Goal: Task Accomplishment & Management: Manage account settings

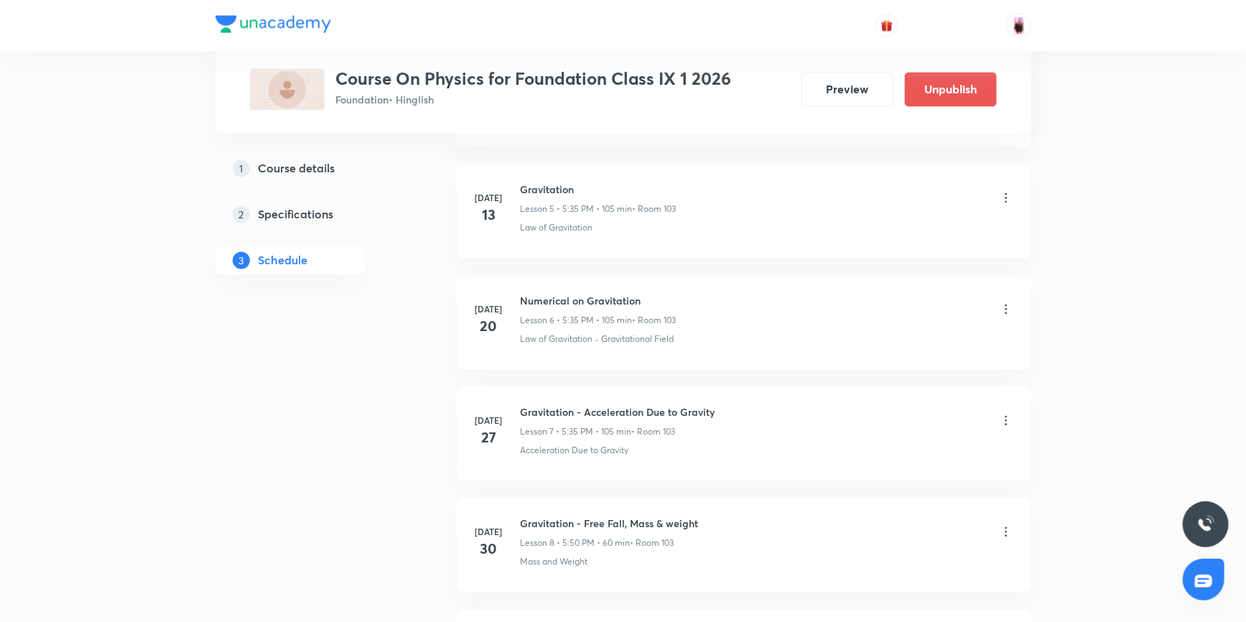
scroll to position [1314, 0]
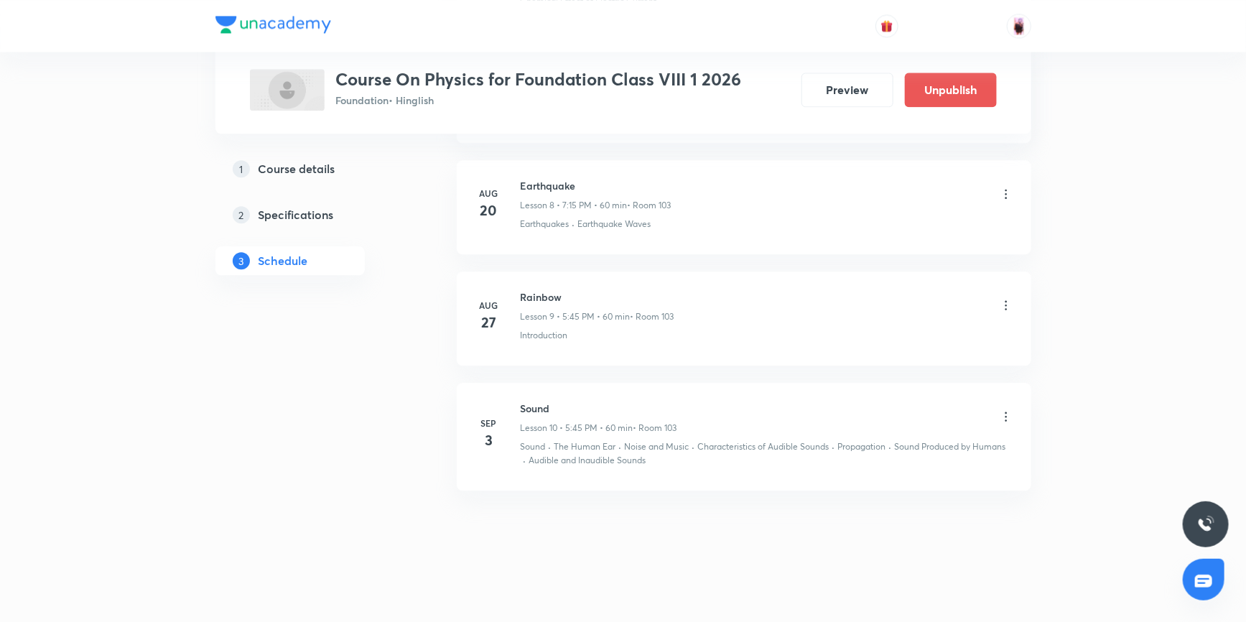
scroll to position [1653, 0]
click at [1004, 415] on icon at bounding box center [1006, 416] width 14 height 14
click at [875, 450] on p "Edit" at bounding box center [874, 450] width 18 height 15
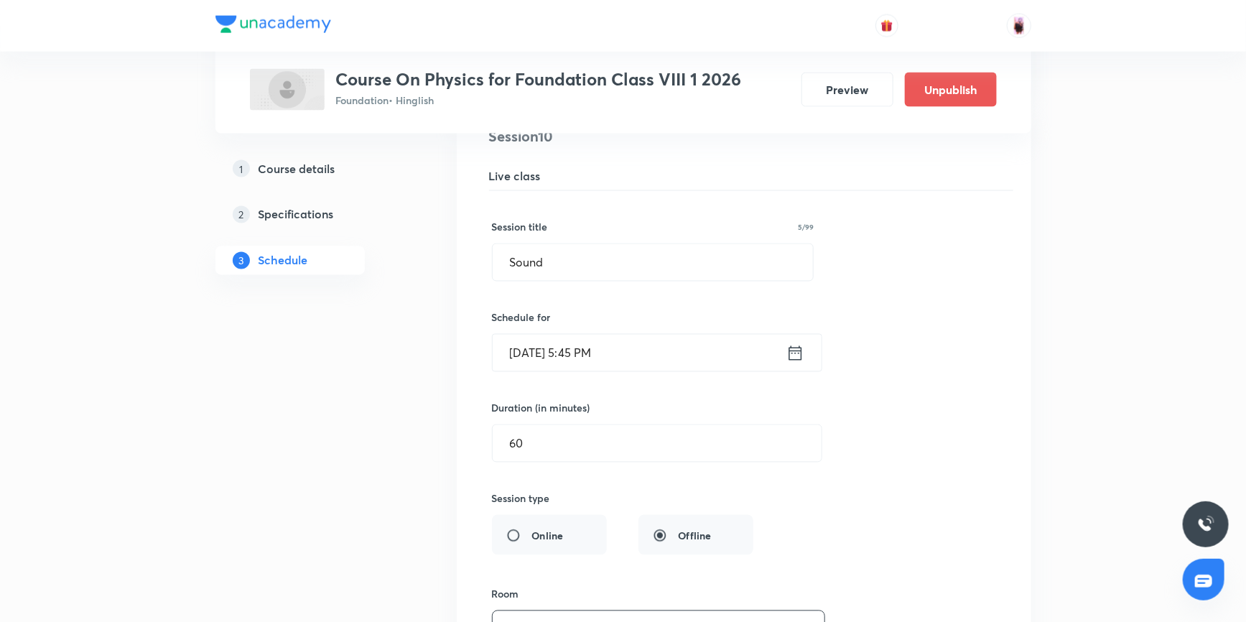
scroll to position [1066, 0]
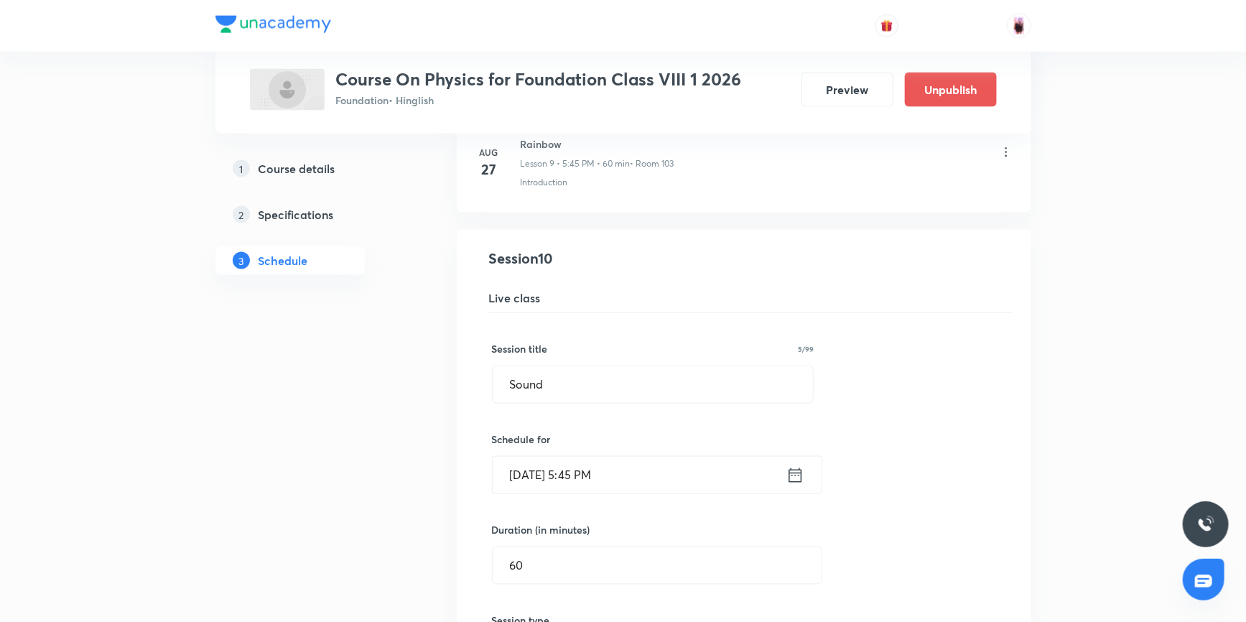
click at [799, 477] on icon at bounding box center [795, 475] width 18 height 20
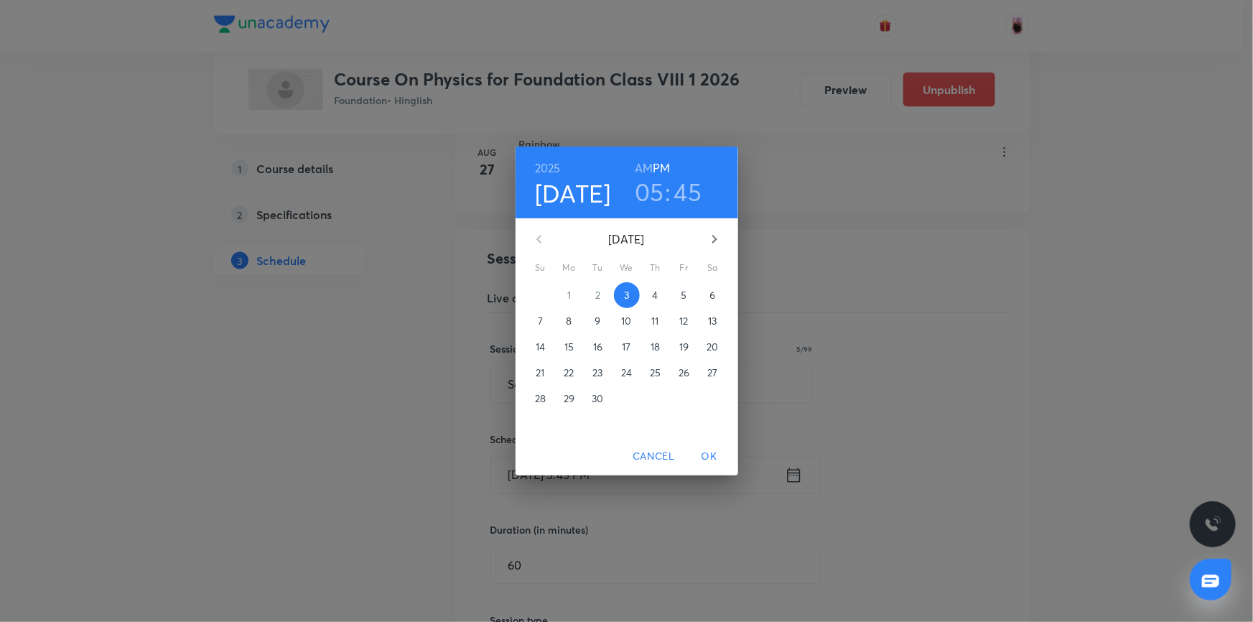
click at [693, 187] on h3 "45" at bounding box center [688, 192] width 28 height 30
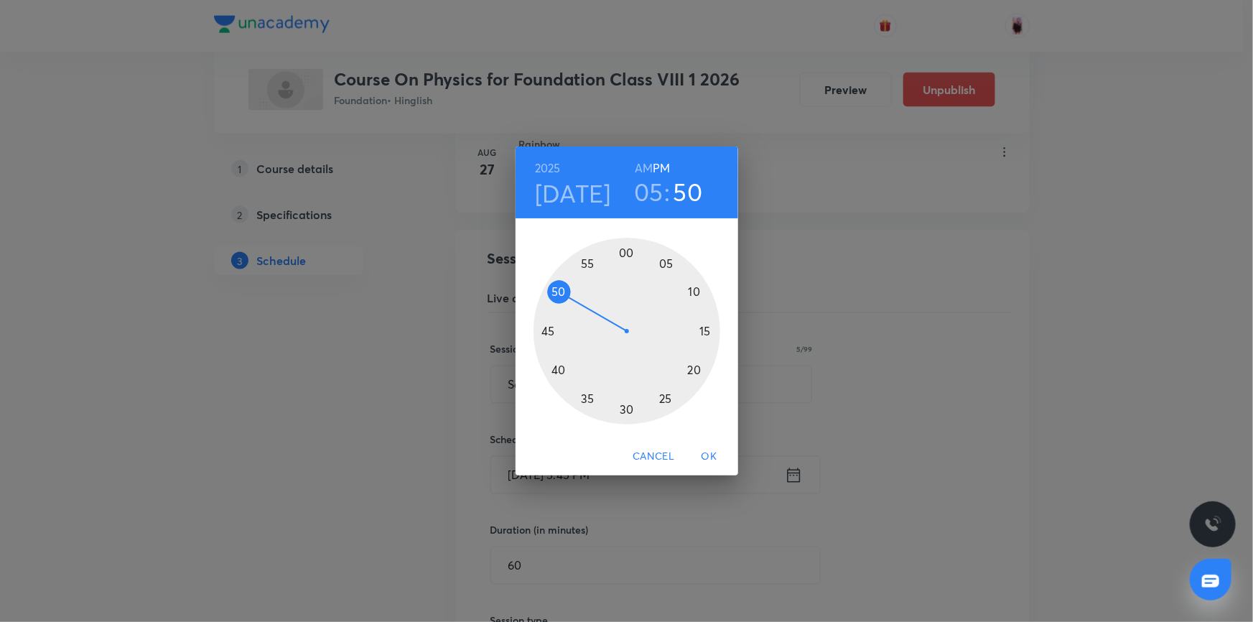
drag, startPoint x: 553, startPoint y: 330, endPoint x: 567, endPoint y: 292, distance: 39.8
click at [567, 292] on div at bounding box center [627, 331] width 187 height 187
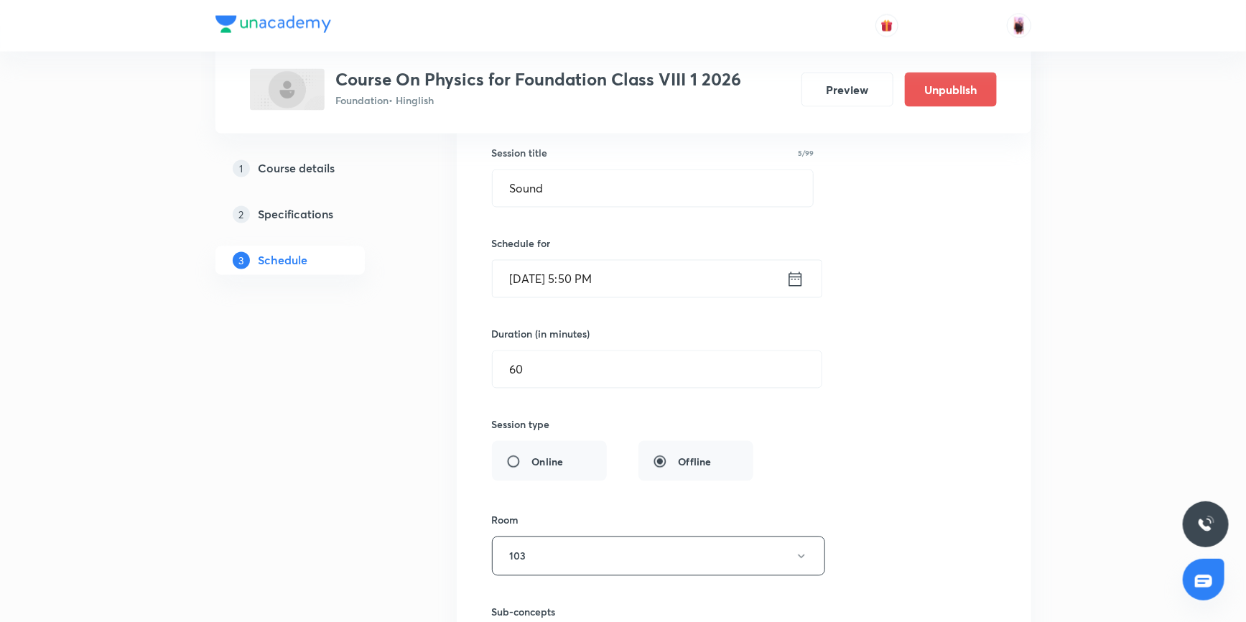
scroll to position [1196, 0]
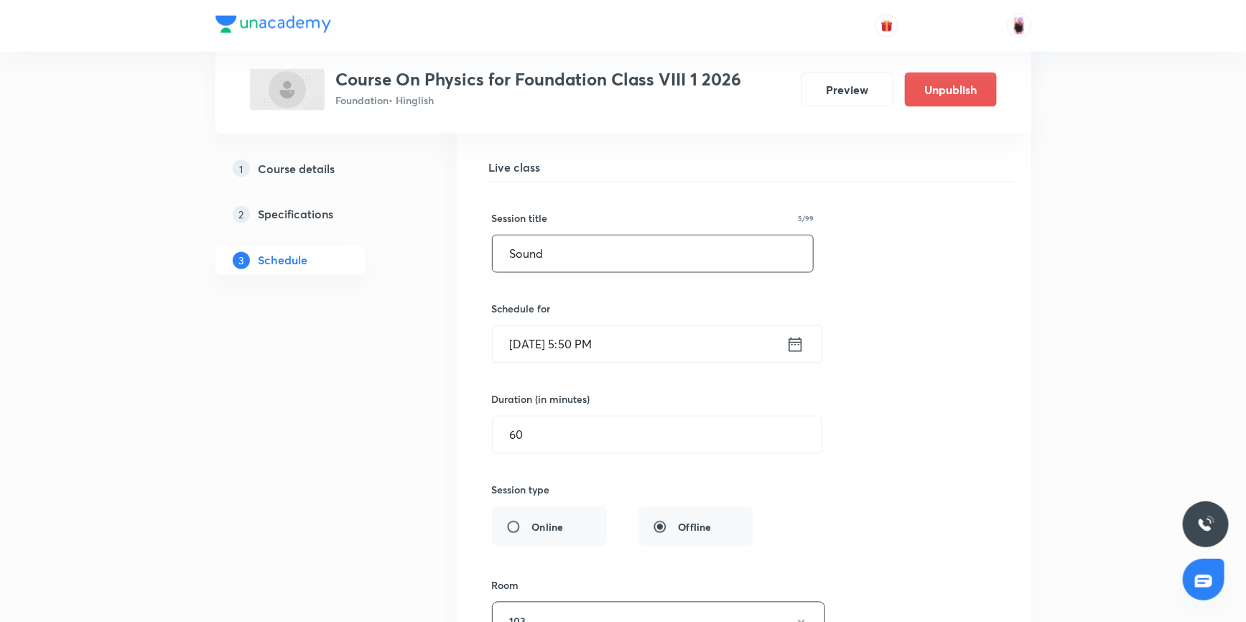
drag, startPoint x: 546, startPoint y: 254, endPoint x: 333, endPoint y: 258, distance: 213.3
type input "s"
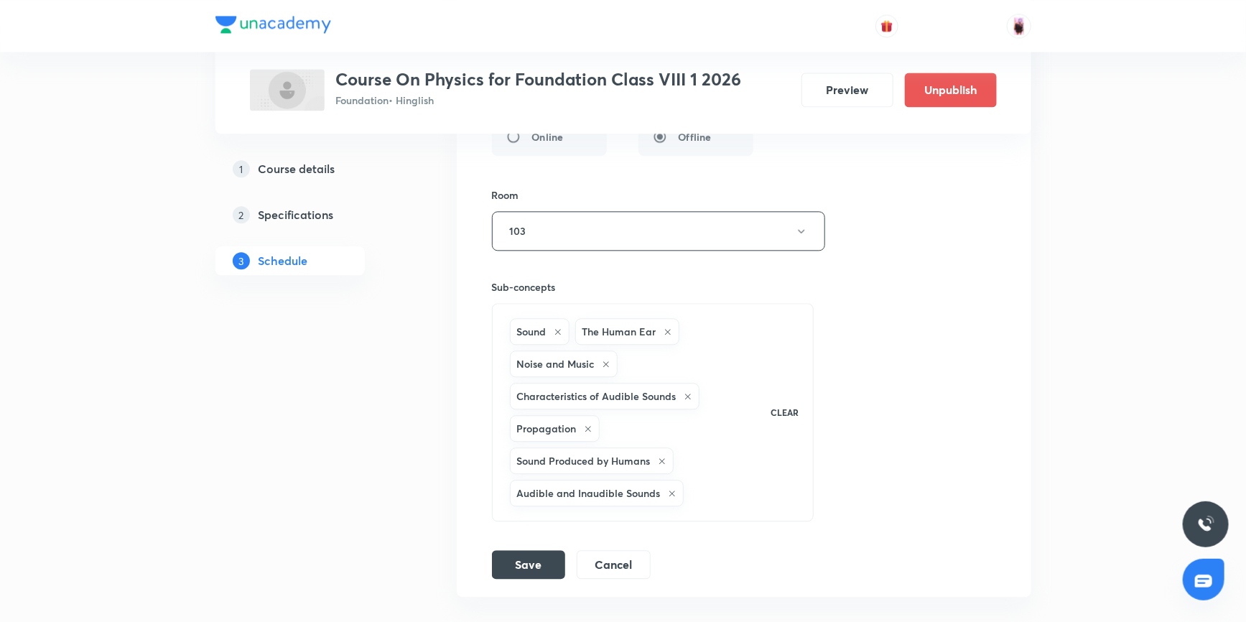
scroll to position [1588, 0]
type input "Some natural phenominas"
click at [555, 322] on div "Sound" at bounding box center [540, 330] width 60 height 27
click at [669, 330] on icon at bounding box center [668, 331] width 9 height 9
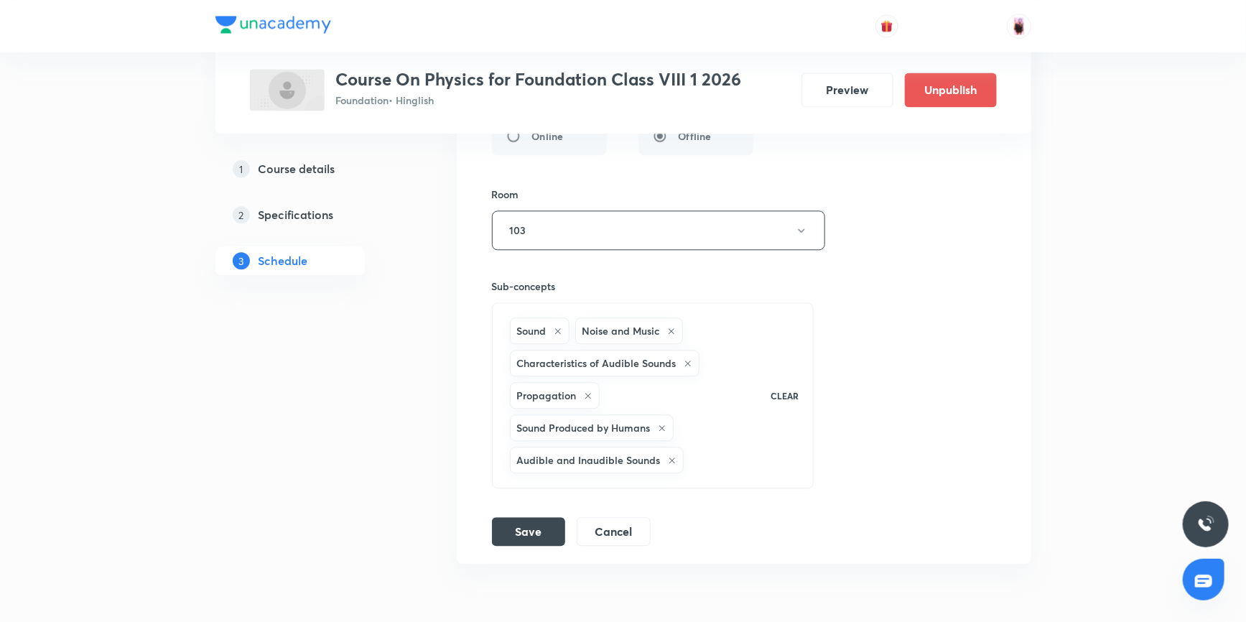
click at [560, 327] on icon at bounding box center [558, 331] width 9 height 9
click at [603, 327] on icon at bounding box center [606, 331] width 9 height 9
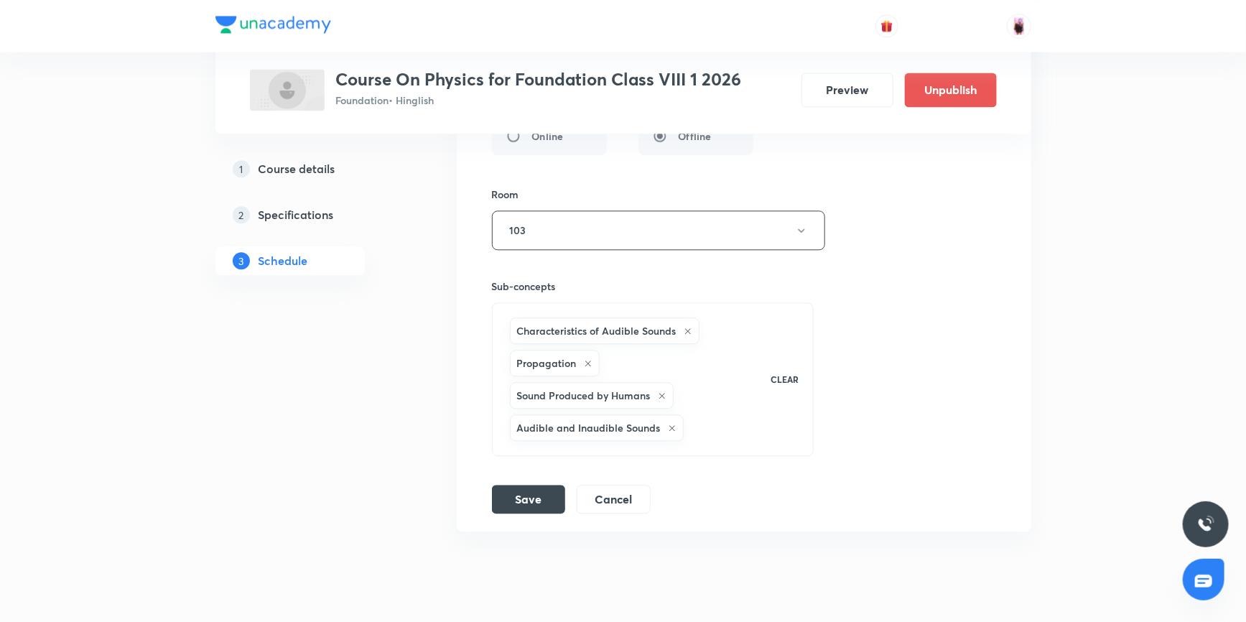
click at [686, 327] on icon at bounding box center [688, 331] width 9 height 9
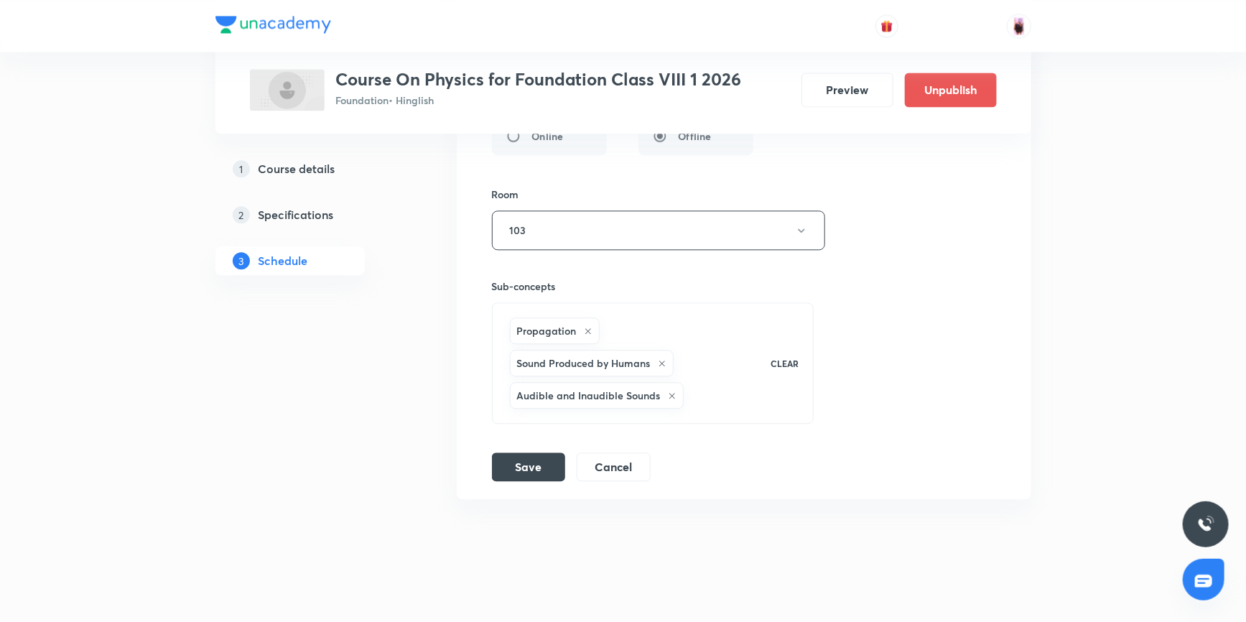
click at [776, 357] on p "CLEAR" at bounding box center [785, 363] width 28 height 13
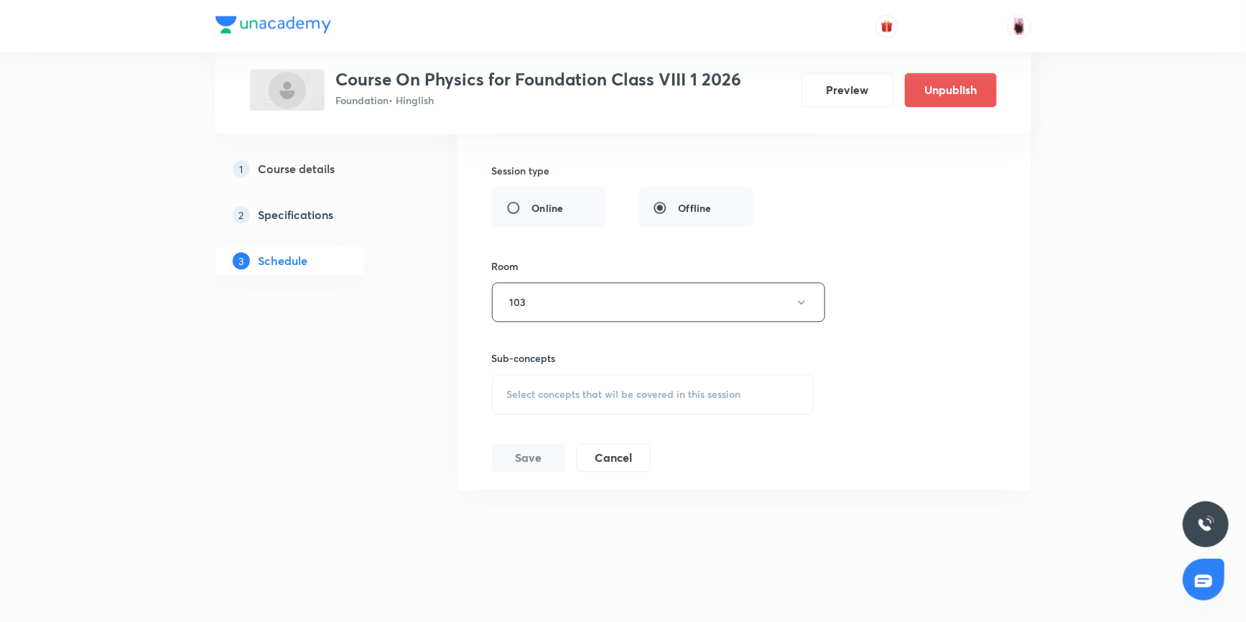
click at [572, 399] on div "Select concepts that wil be covered in this session" at bounding box center [653, 394] width 322 height 40
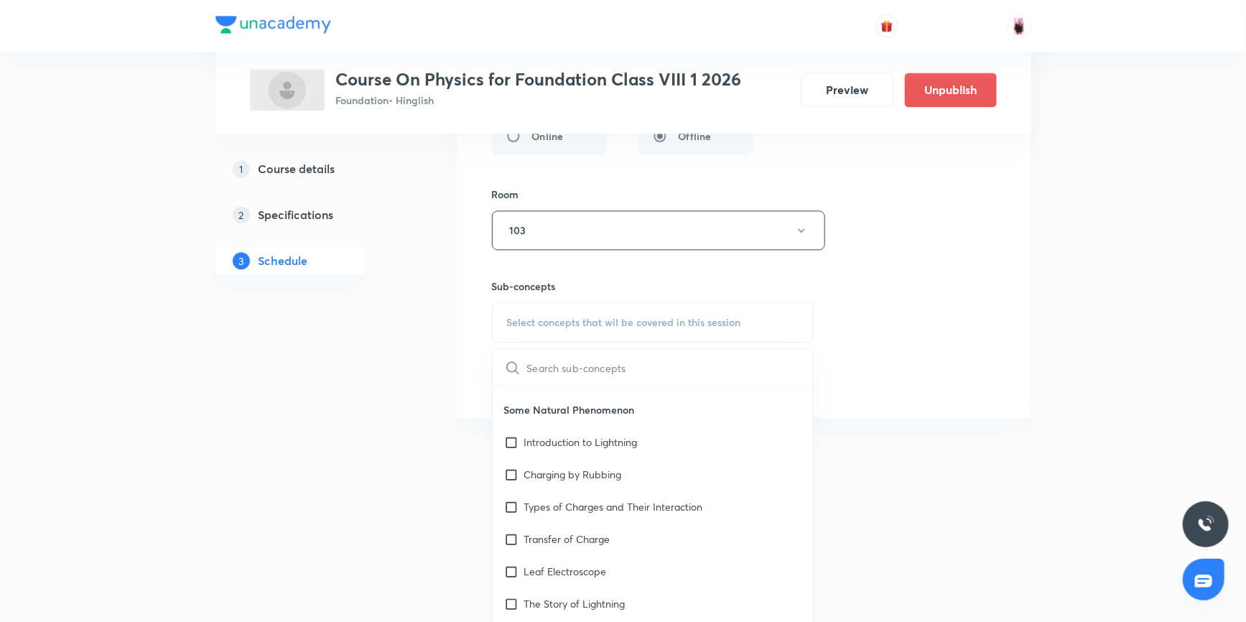
scroll to position [326, 0]
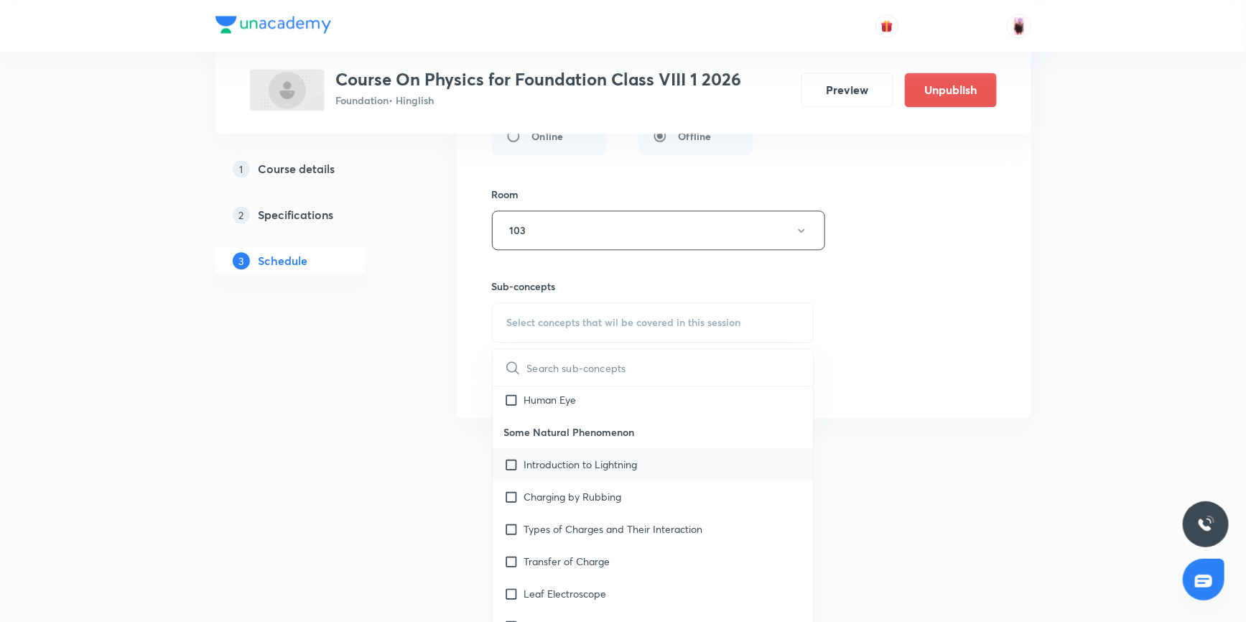
click at [510, 462] on input "checkbox" at bounding box center [514, 464] width 20 height 15
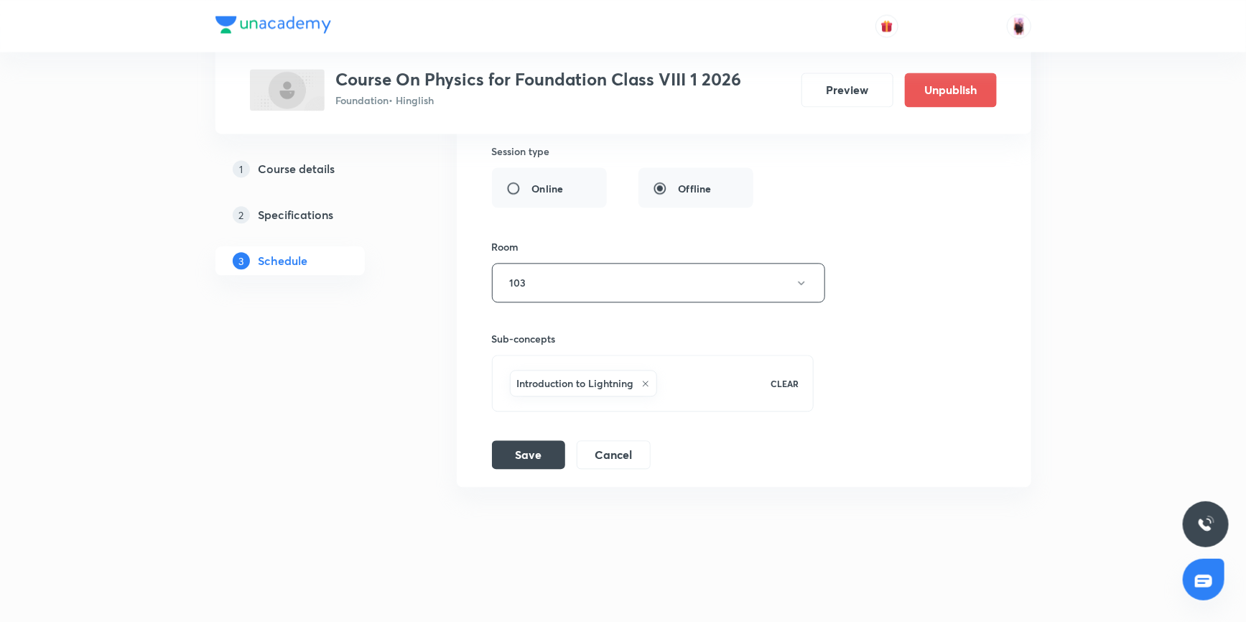
scroll to position [1532, 0]
click at [689, 388] on div "Introduction to Lightning" at bounding box center [631, 387] width 248 height 32
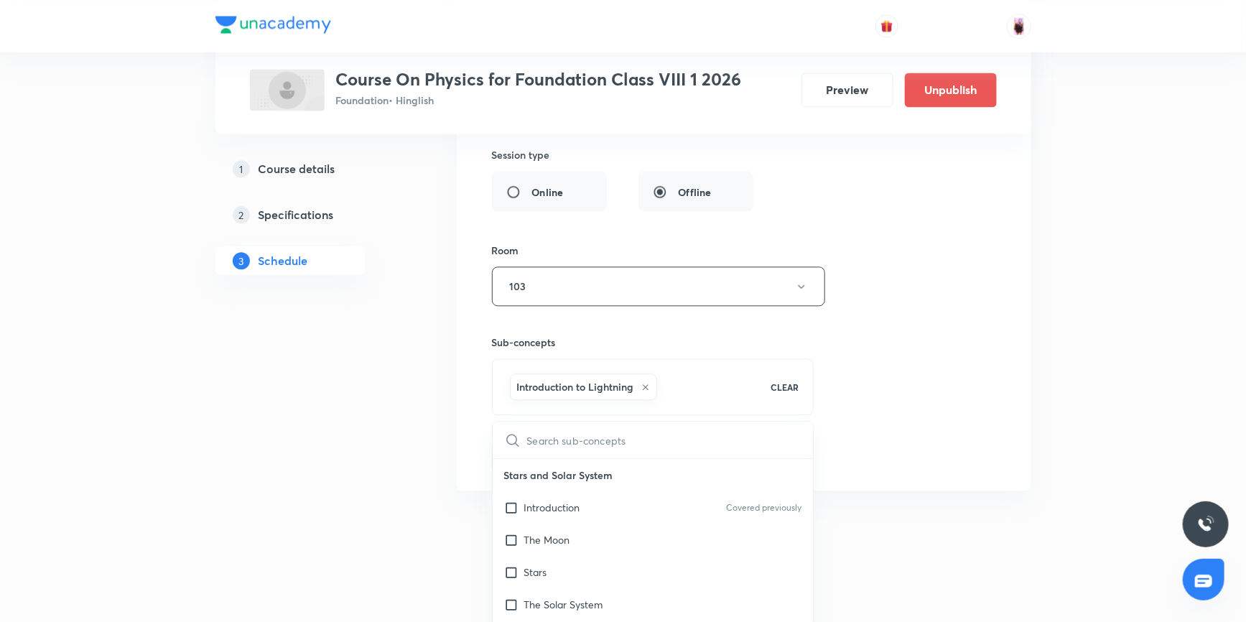
scroll to position [1588, 0]
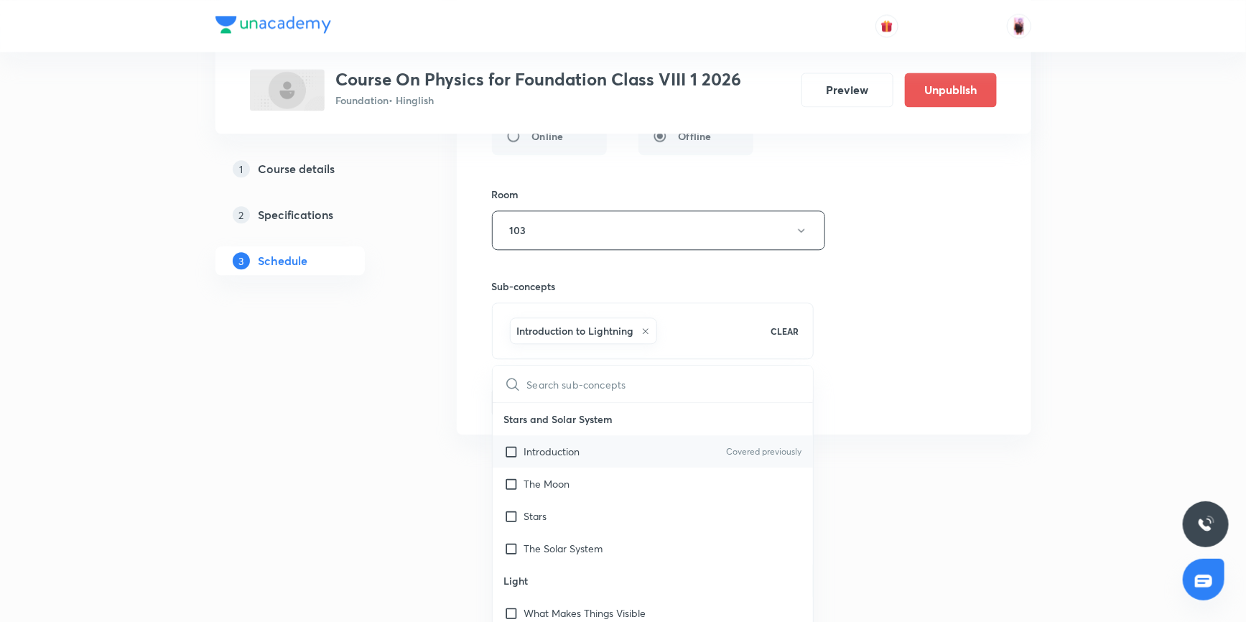
checkbox input "true"
click at [510, 414] on input "checkbox" at bounding box center [514, 419] width 20 height 15
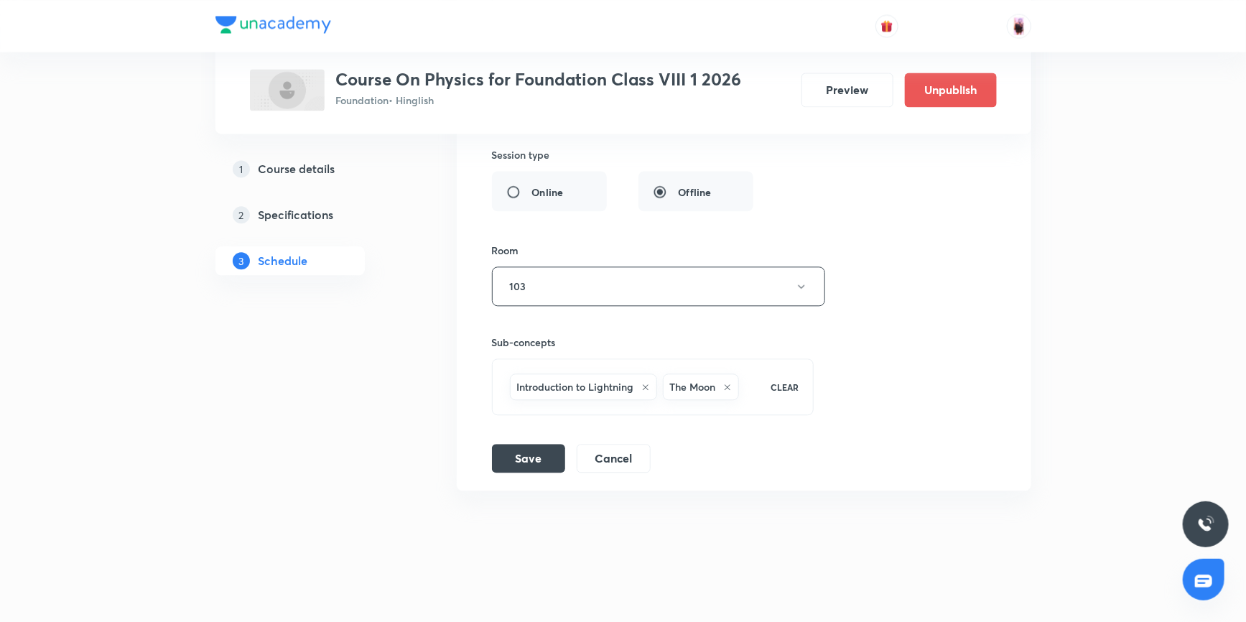
click at [754, 386] on div "Introduction to Lightning The Moon" at bounding box center [631, 387] width 248 height 32
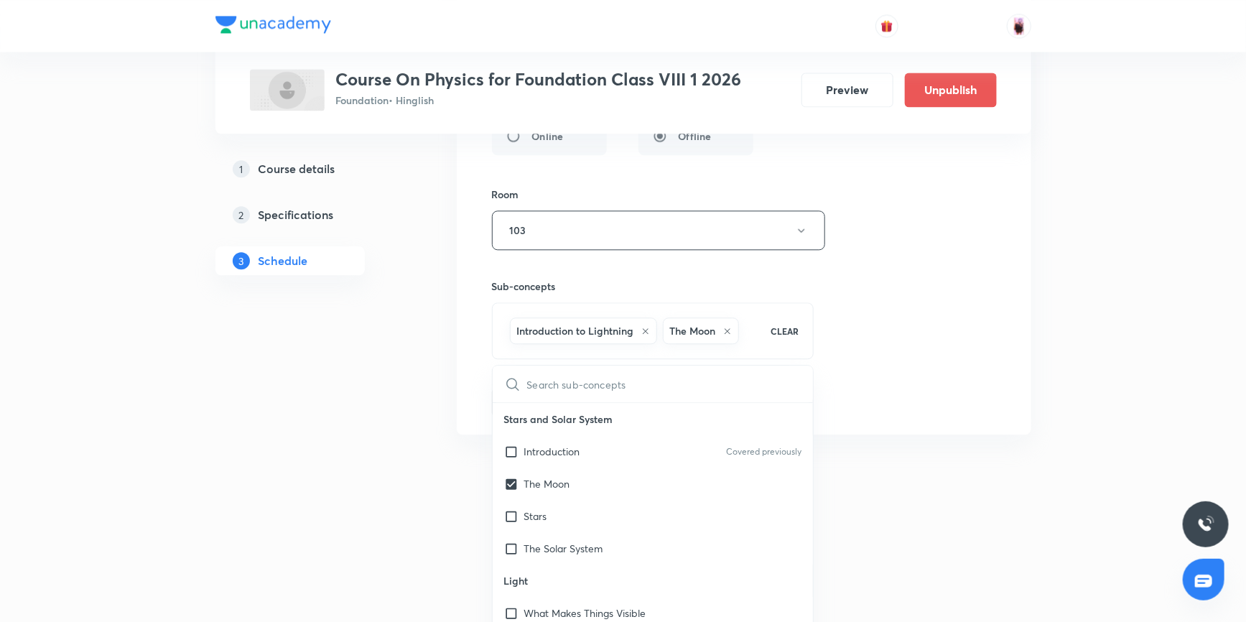
click at [508, 514] on input "checkbox" at bounding box center [514, 515] width 20 height 15
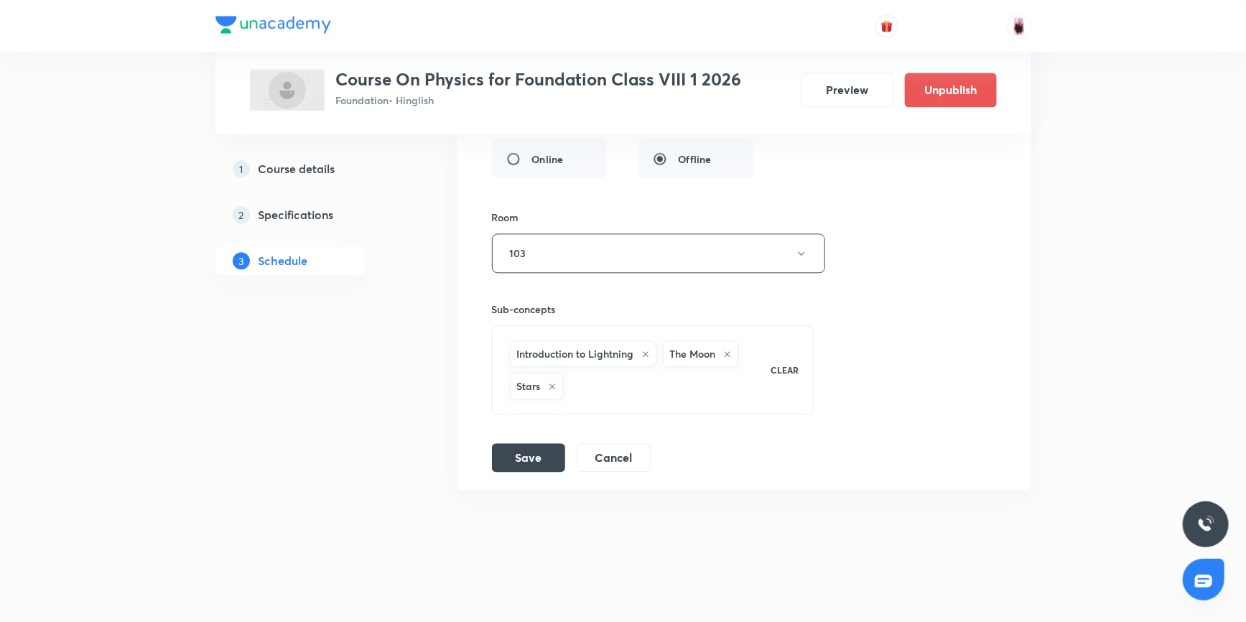
click at [686, 392] on div "Introduction to Lightning The Moon Stars" at bounding box center [631, 370] width 248 height 65
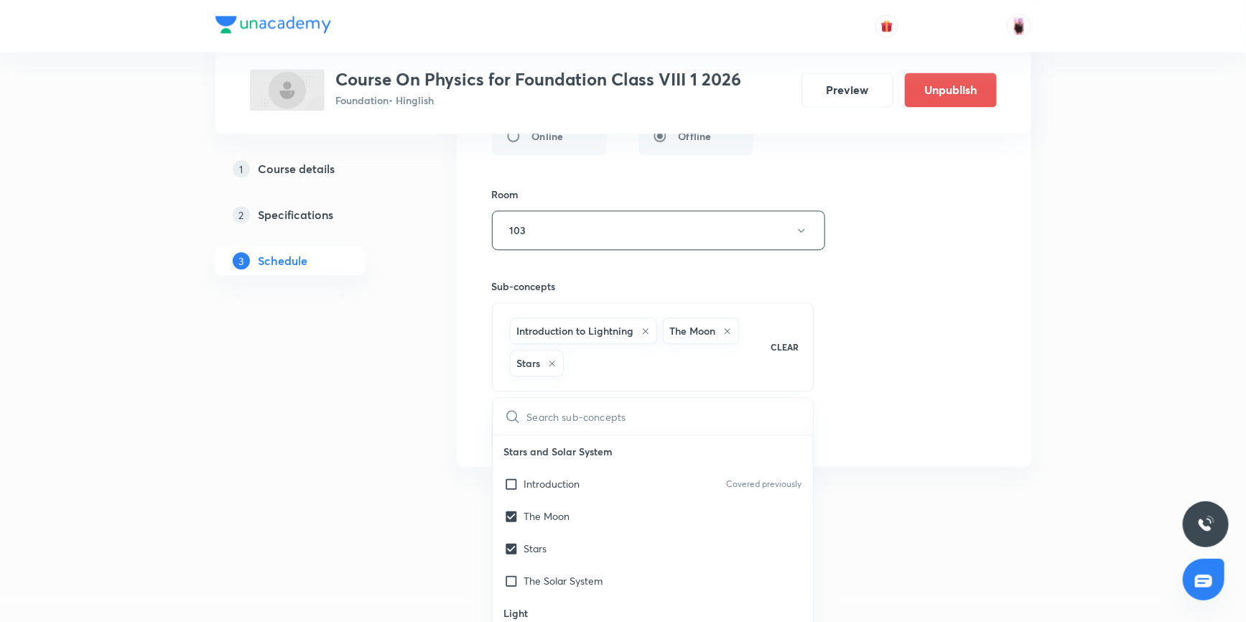
click at [552, 361] on icon at bounding box center [552, 363] width 9 height 9
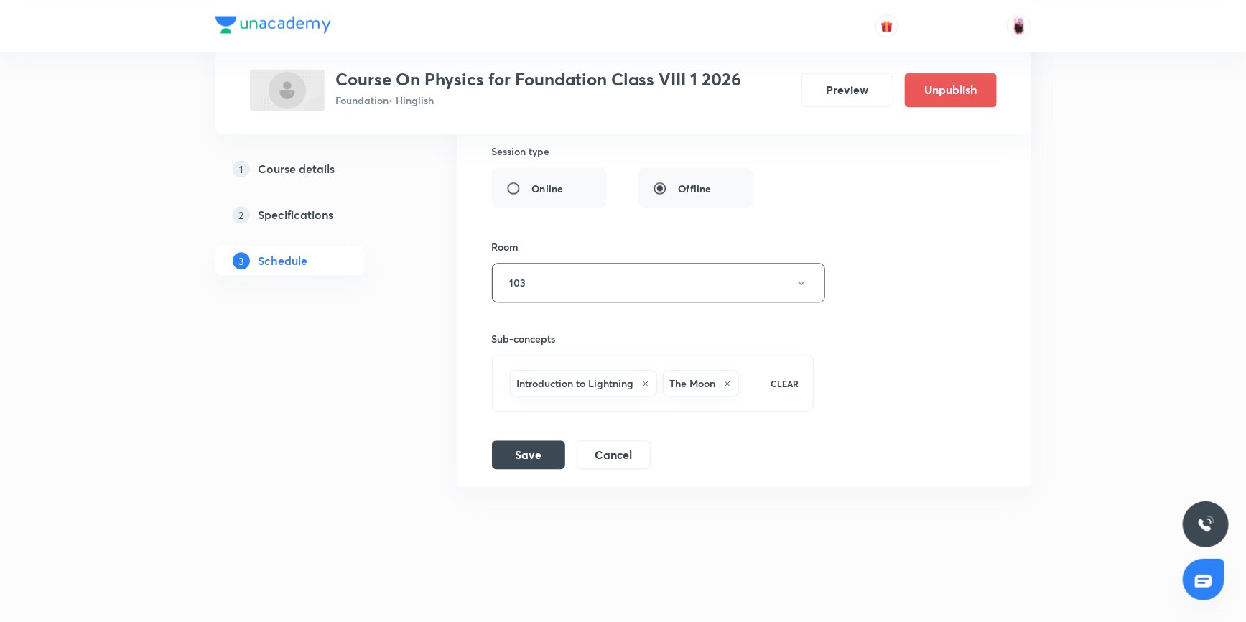
scroll to position [1532, 0]
click at [727, 386] on icon at bounding box center [727, 387] width 9 height 9
click at [678, 386] on div "Introduction to Lightning" at bounding box center [631, 387] width 248 height 32
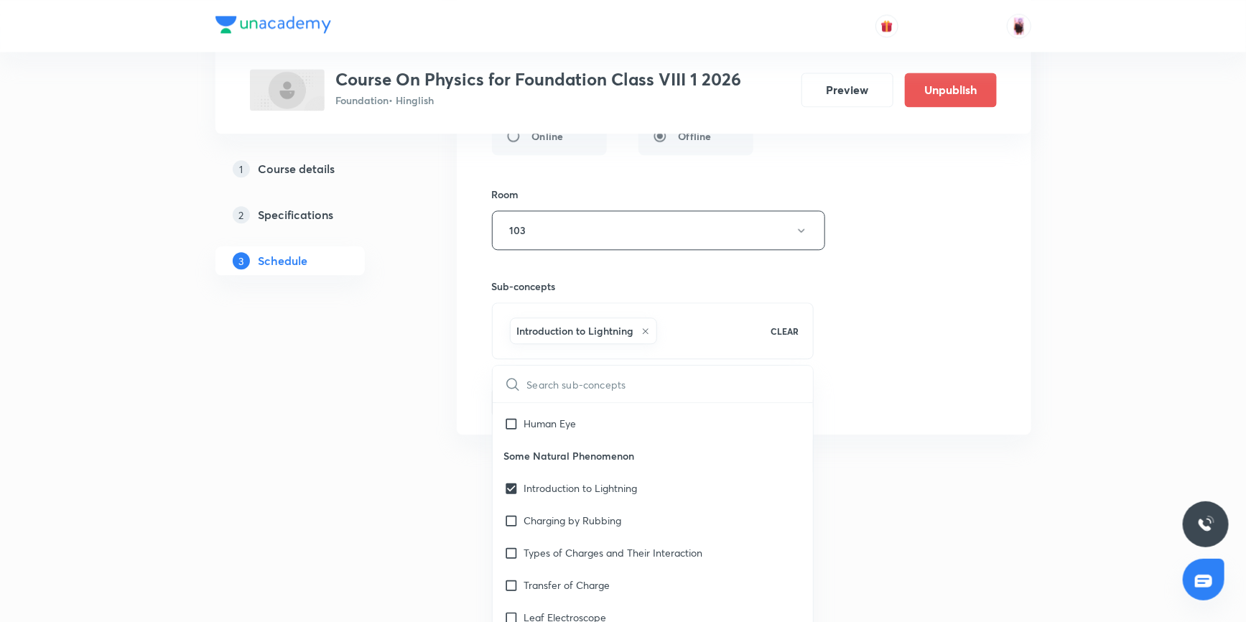
scroll to position [391, 0]
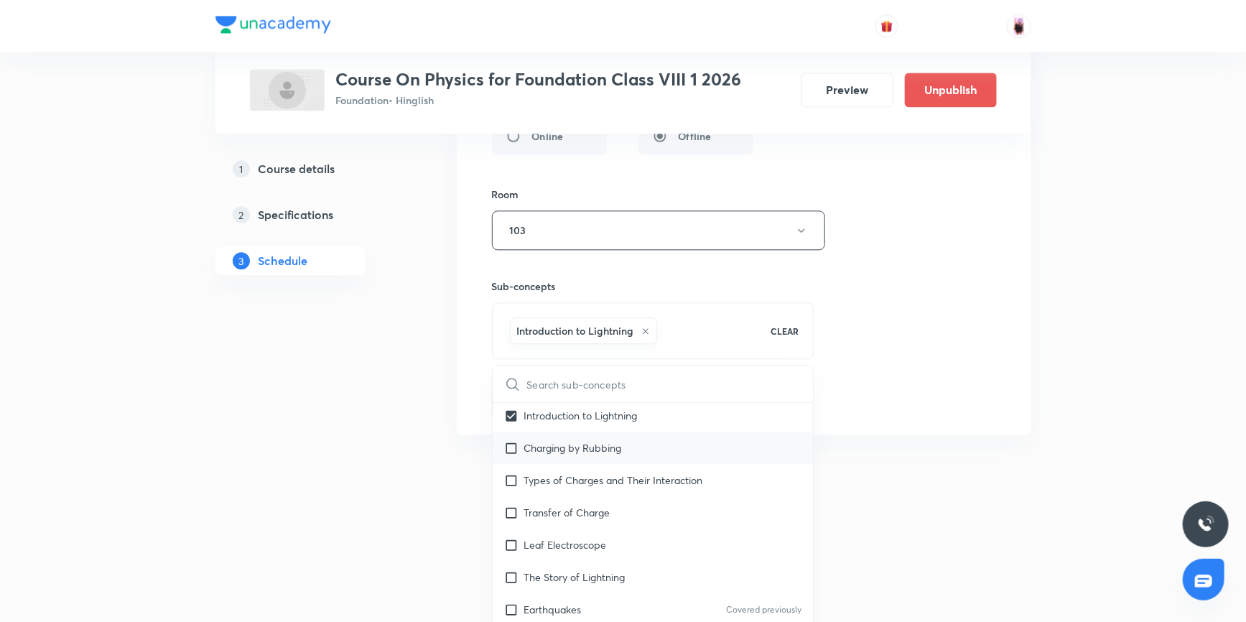
click at [513, 446] on input "checkbox" at bounding box center [514, 447] width 20 height 15
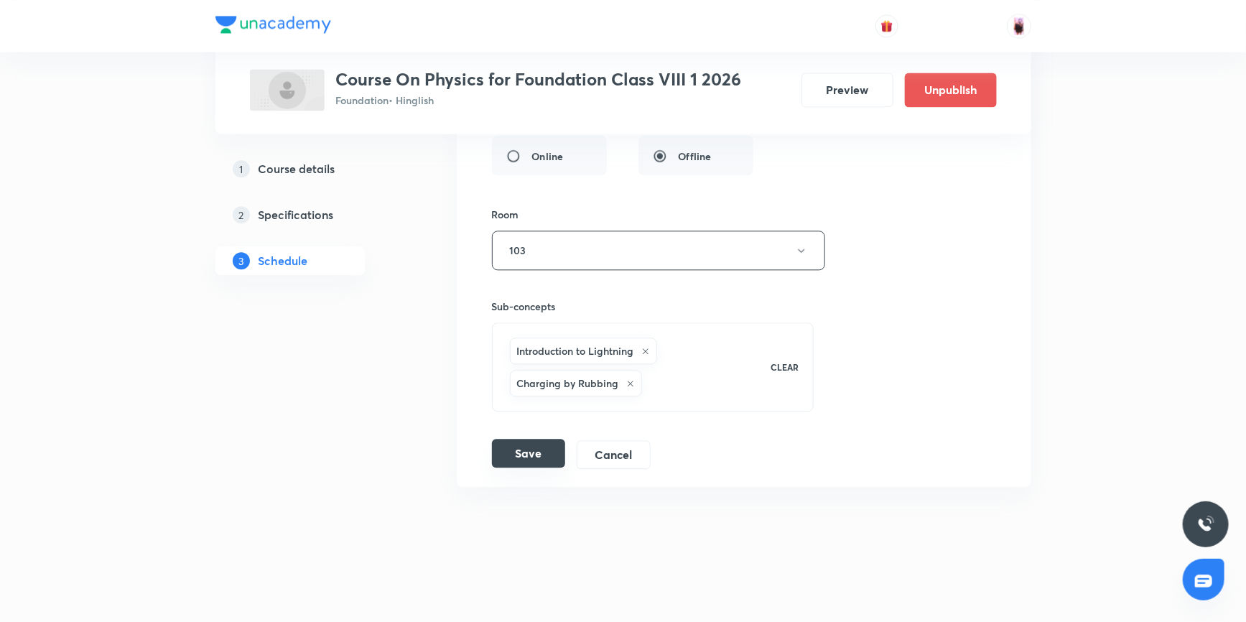
scroll to position [1565, 0]
click at [667, 382] on div "Introduction to Lightning Charging by [PERSON_NAME]" at bounding box center [631, 370] width 248 height 65
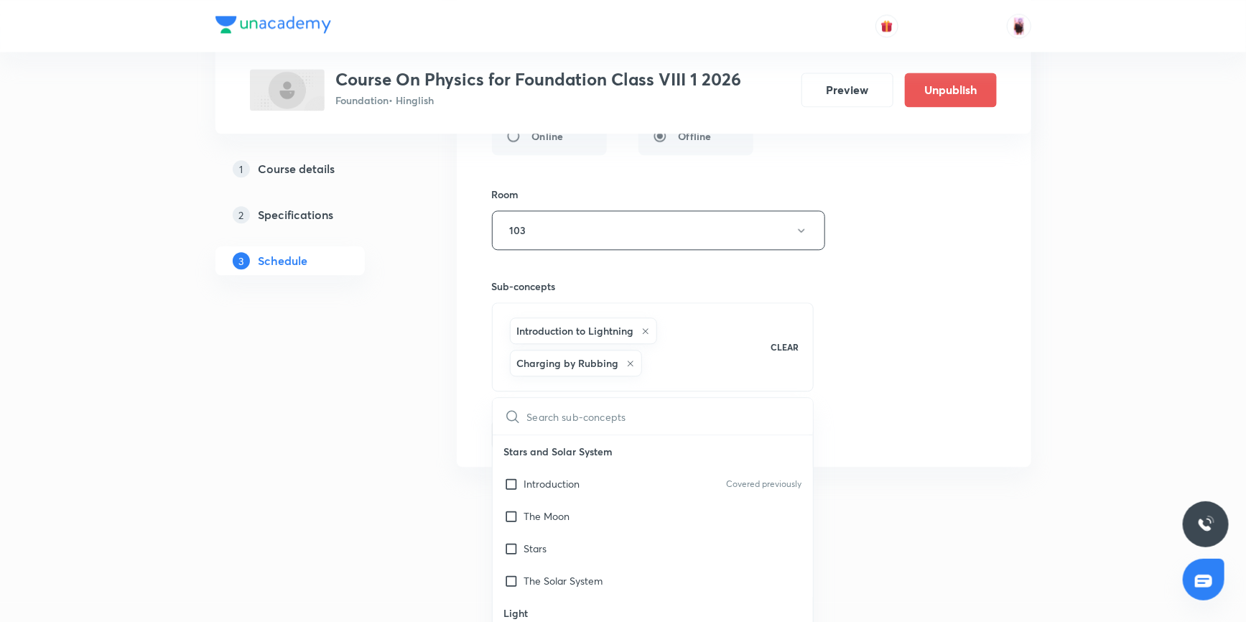
checkbox input "true"
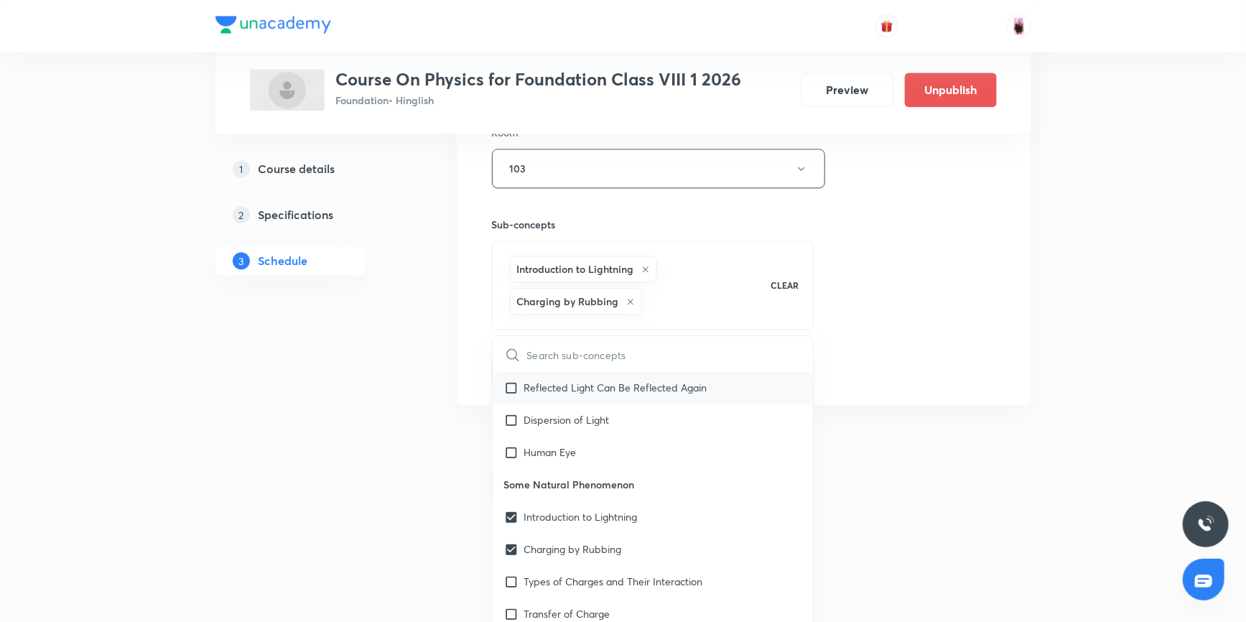
scroll to position [391, 0]
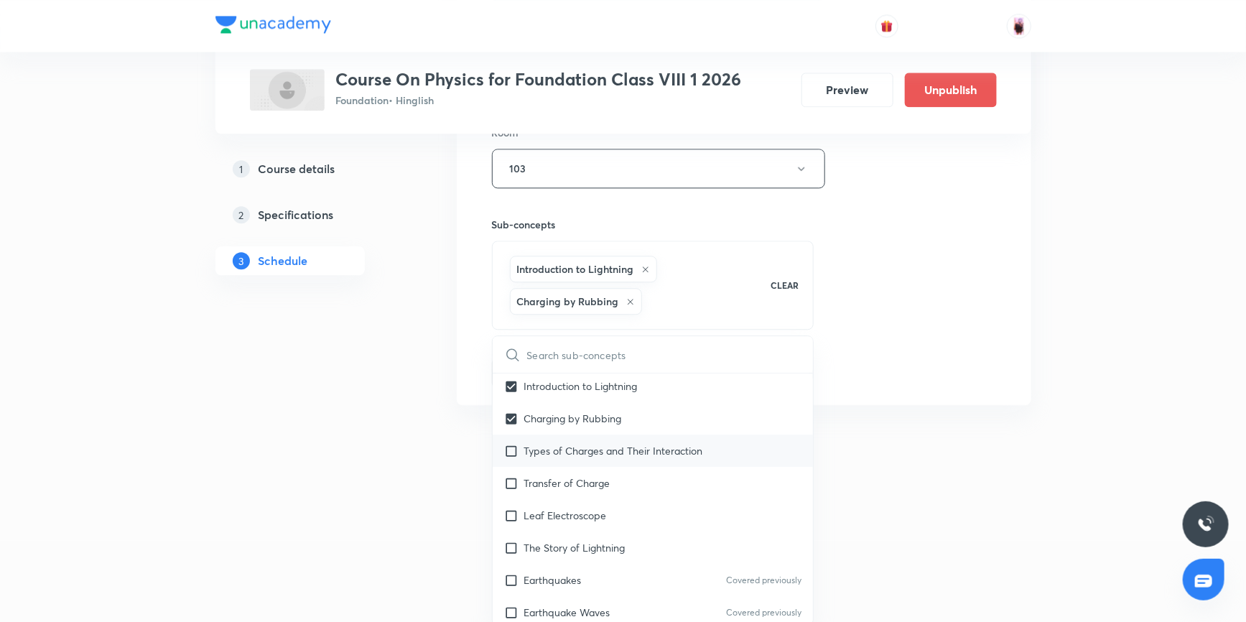
click at [511, 447] on input "checkbox" at bounding box center [514, 450] width 20 height 15
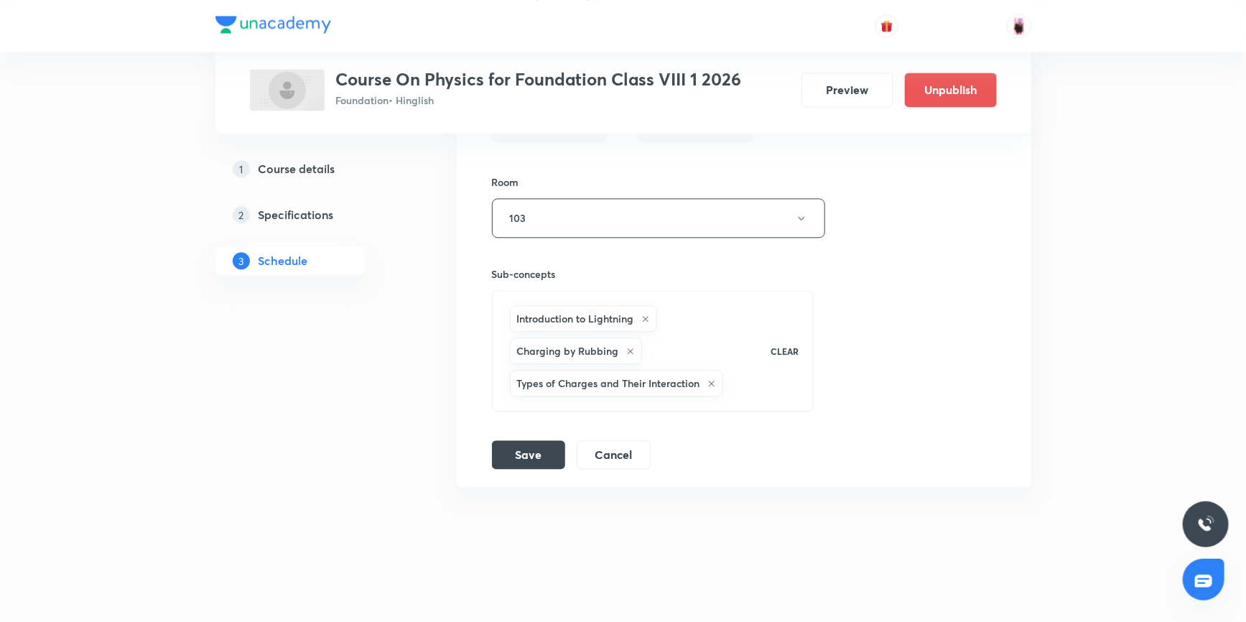
scroll to position [1596, 0]
click at [735, 386] on div "Introduction to Lightning Charging by Rubbing Types of Charges and Their Intera…" at bounding box center [631, 354] width 248 height 97
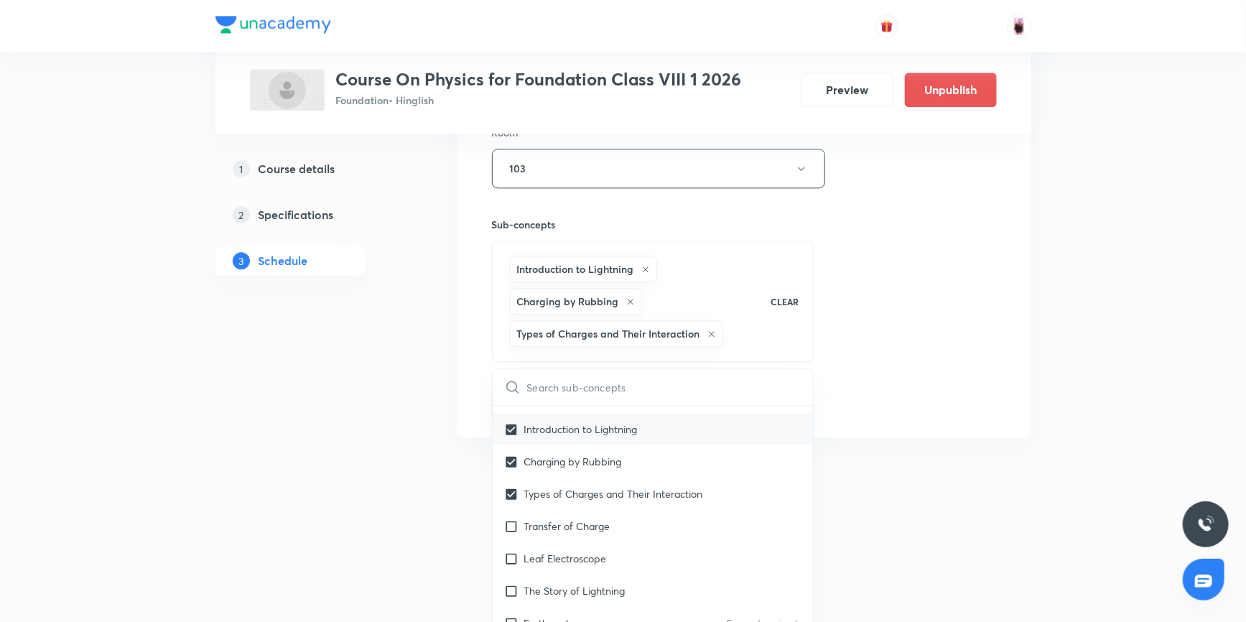
scroll to position [391, 0]
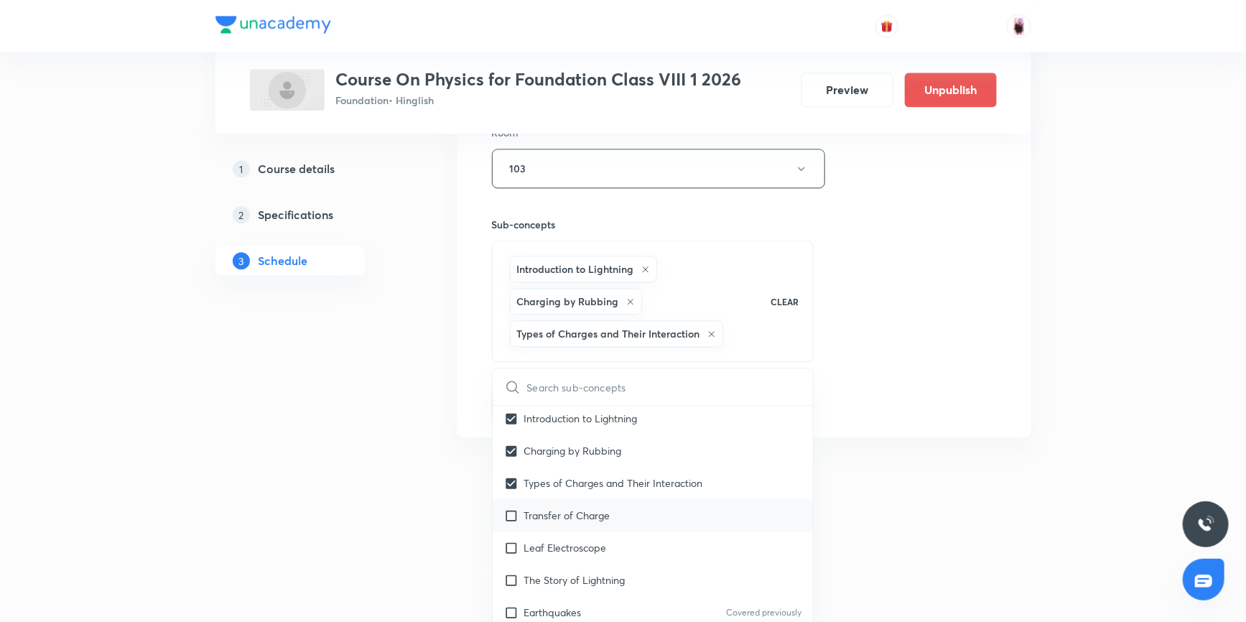
click at [510, 510] on input "checkbox" at bounding box center [514, 515] width 20 height 15
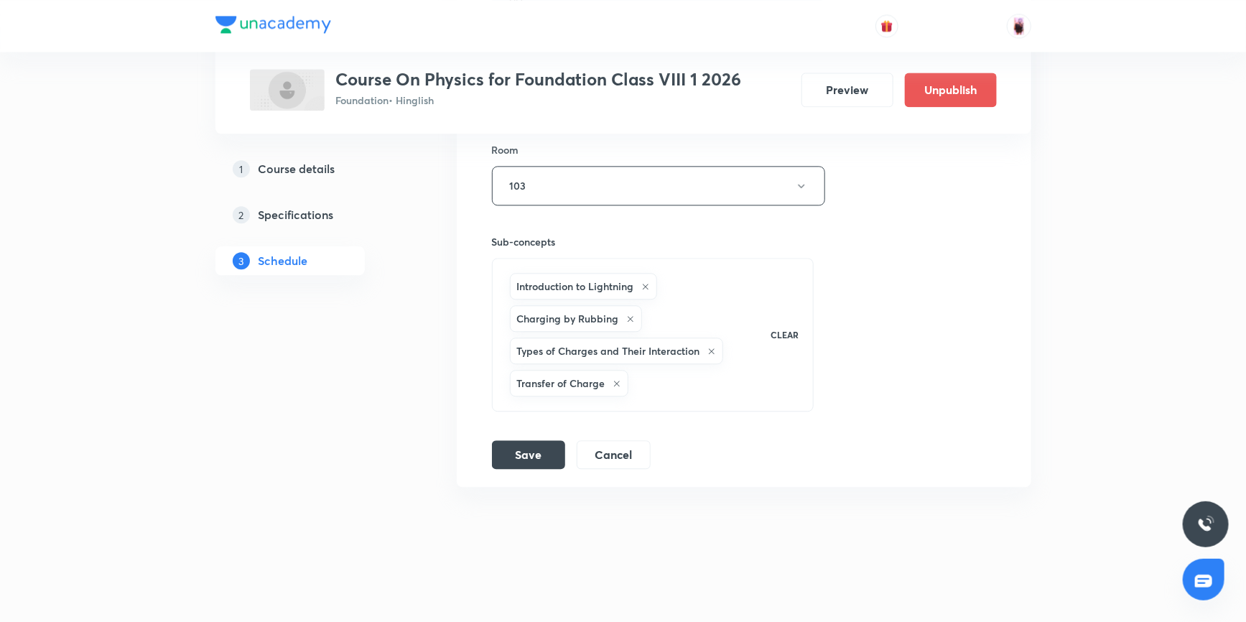
scroll to position [1629, 0]
click at [688, 386] on div "Introduction to Lightning Charging by Rubbing Types of Charges and Their Intera…" at bounding box center [631, 338] width 248 height 129
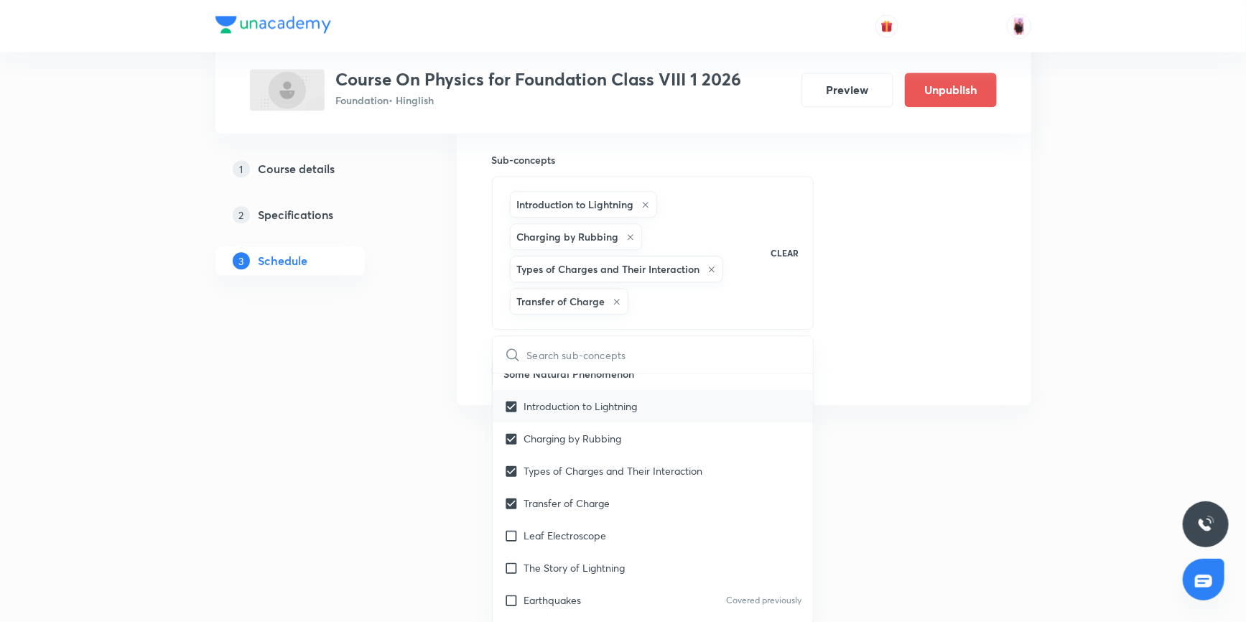
scroll to position [457, 0]
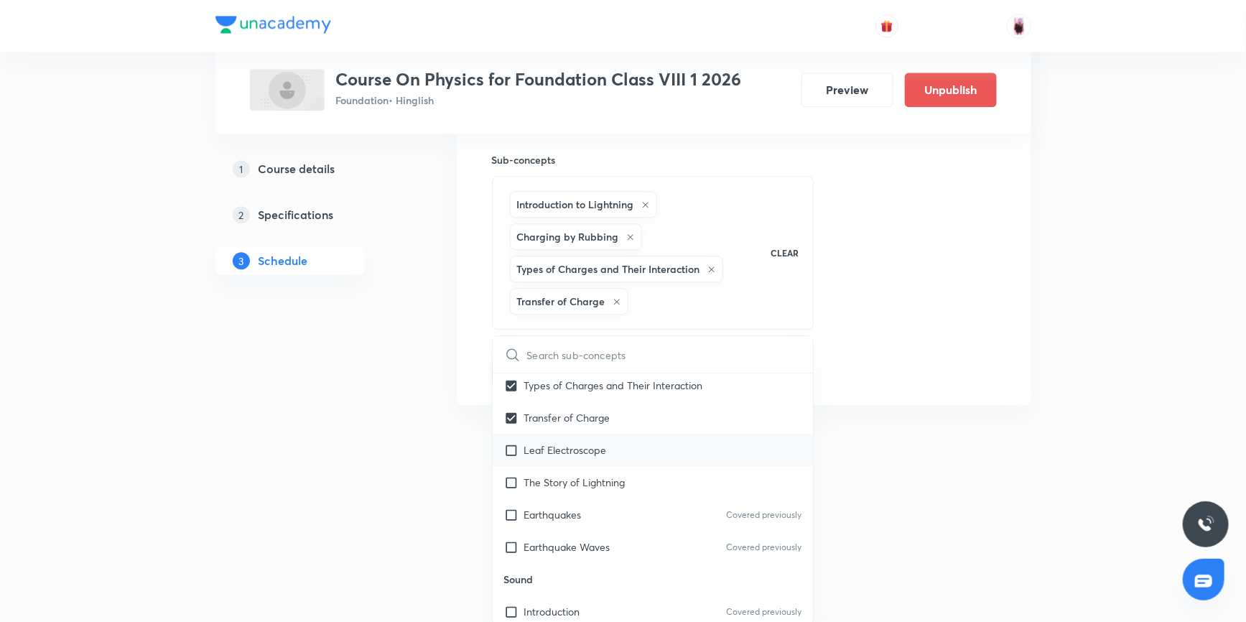
click at [509, 447] on input "checkbox" at bounding box center [514, 449] width 20 height 15
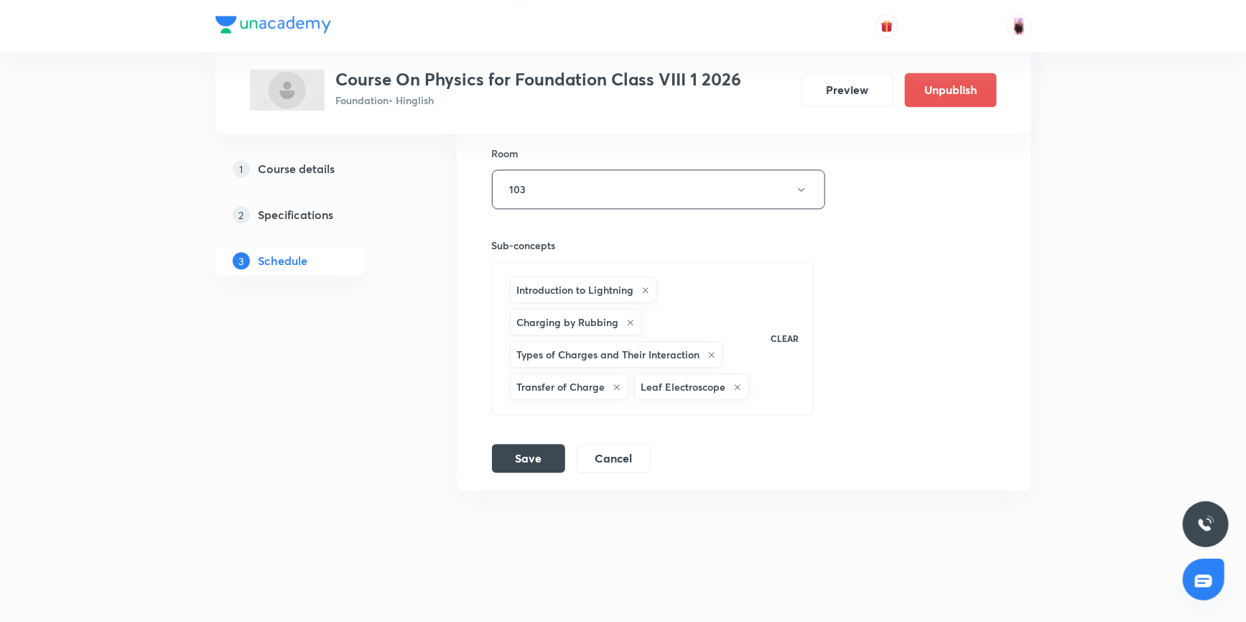
click at [777, 386] on div "Introduction to Lightning Charging by Rubbing Types of Charges and Their Intera…" at bounding box center [653, 338] width 322 height 154
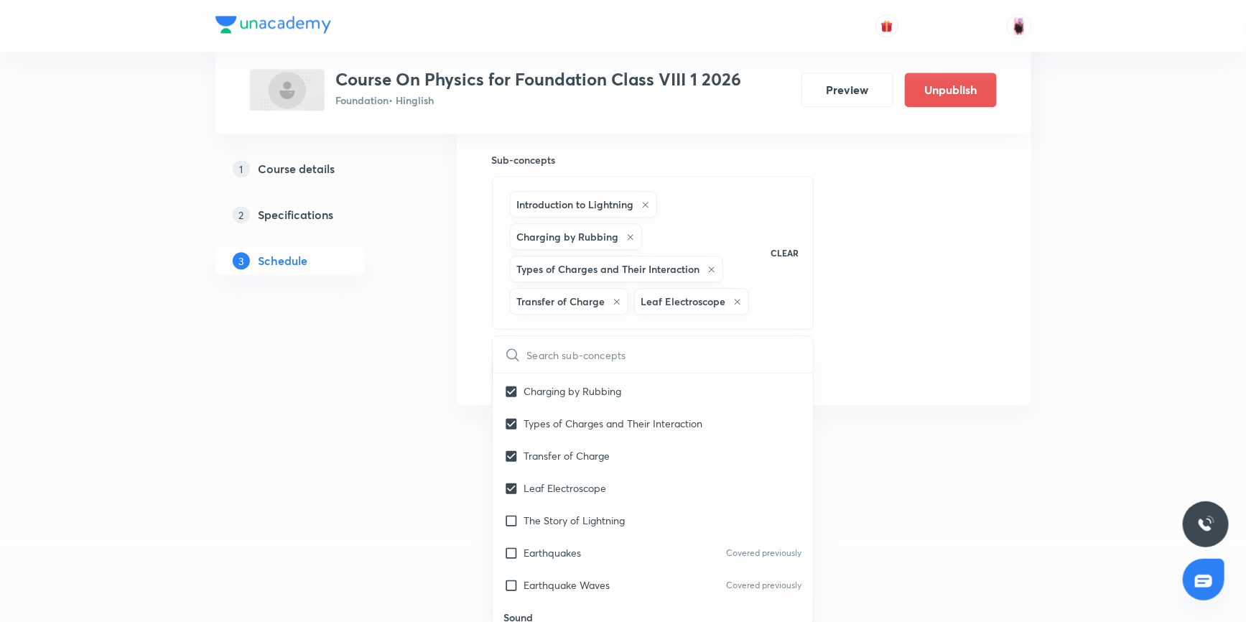
scroll to position [522, 0]
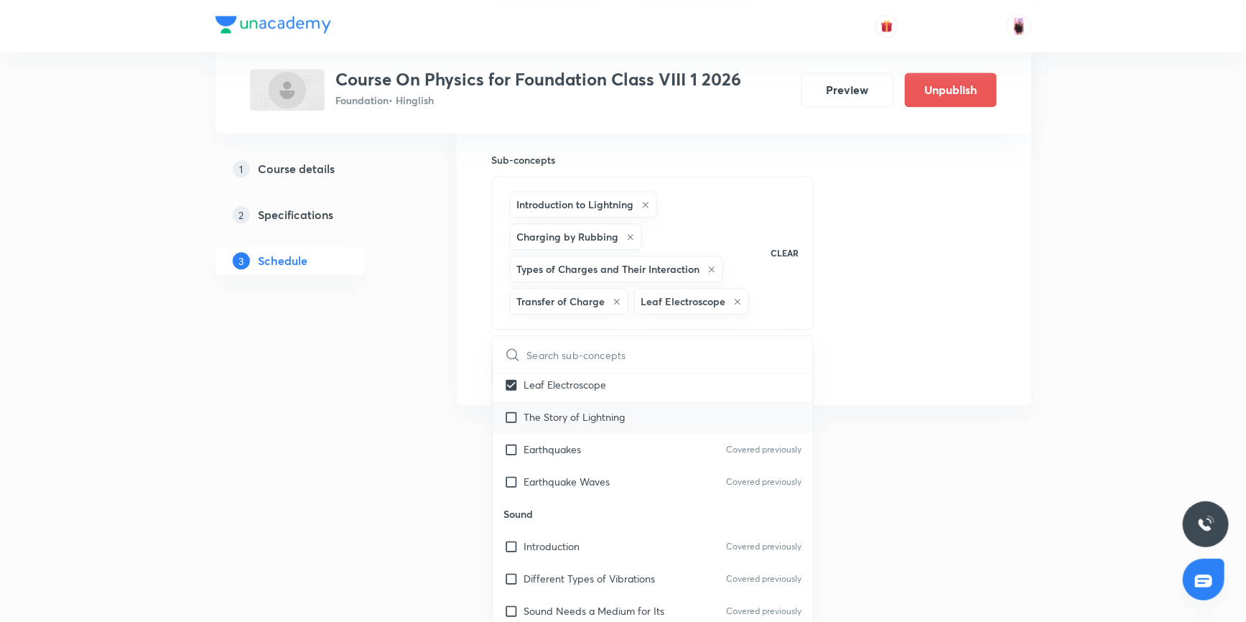
click at [513, 414] on input "checkbox" at bounding box center [514, 416] width 20 height 15
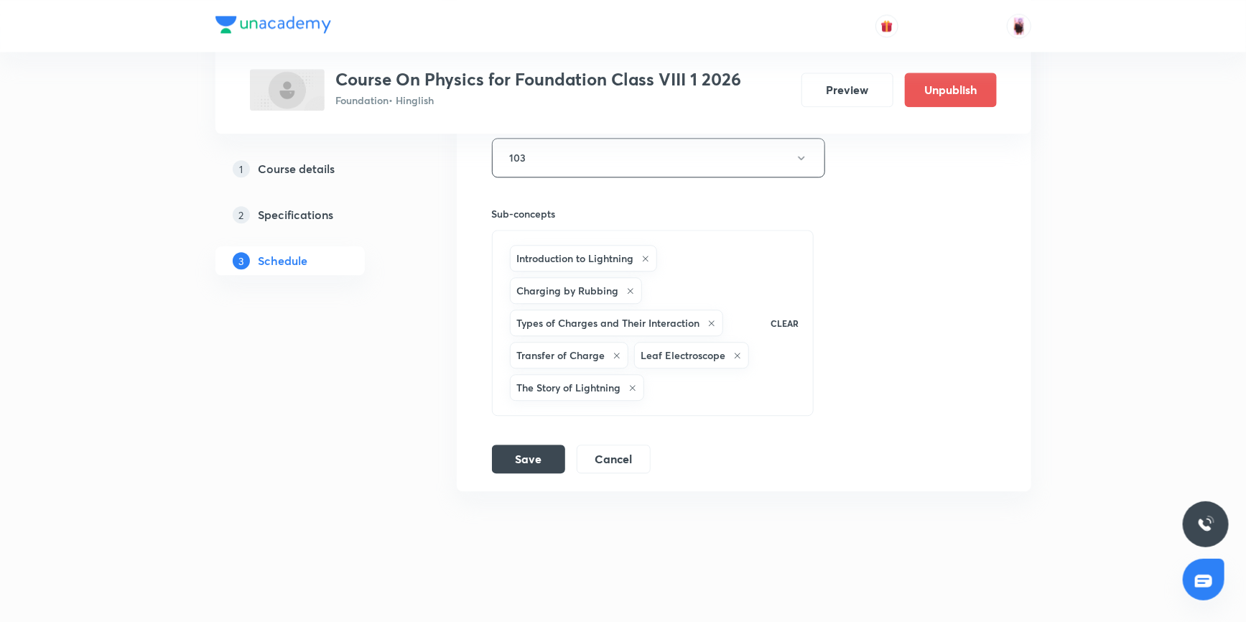
scroll to position [1595, 0]
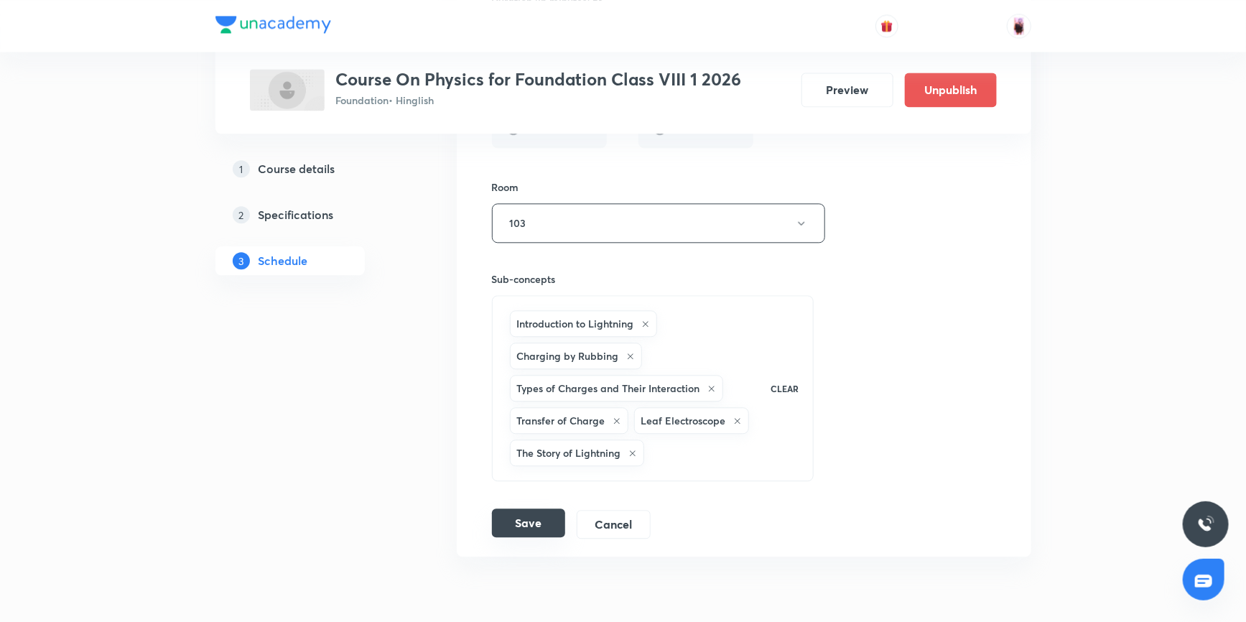
click at [529, 524] on button "Save" at bounding box center [528, 522] width 73 height 29
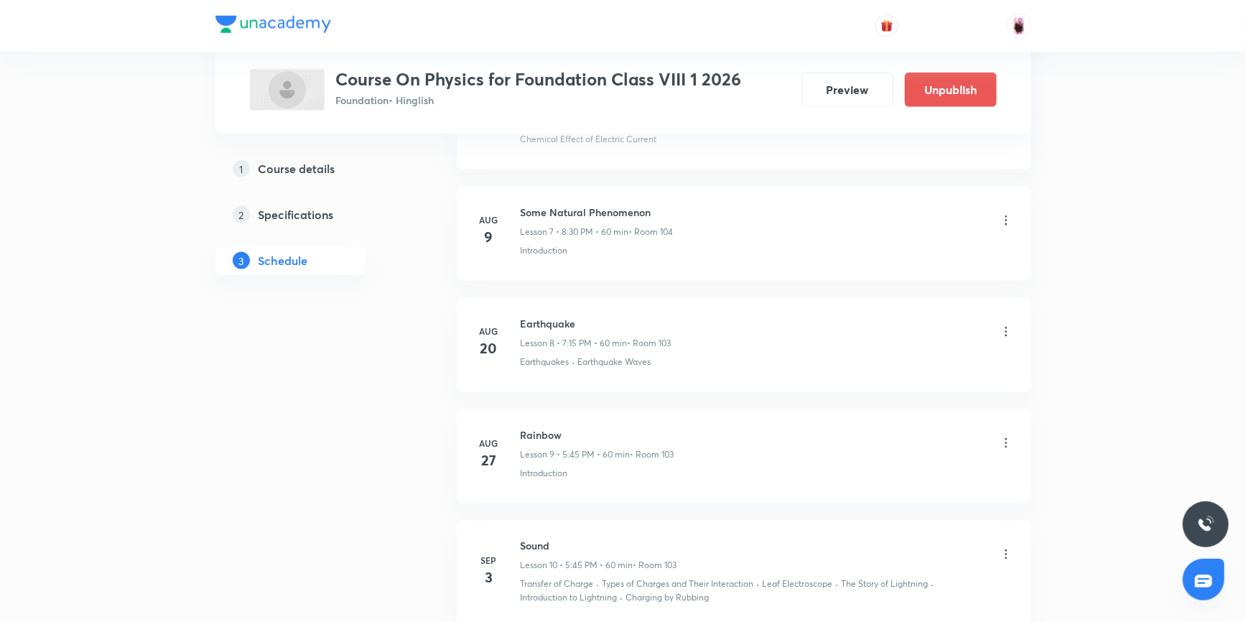
scroll to position [995, 0]
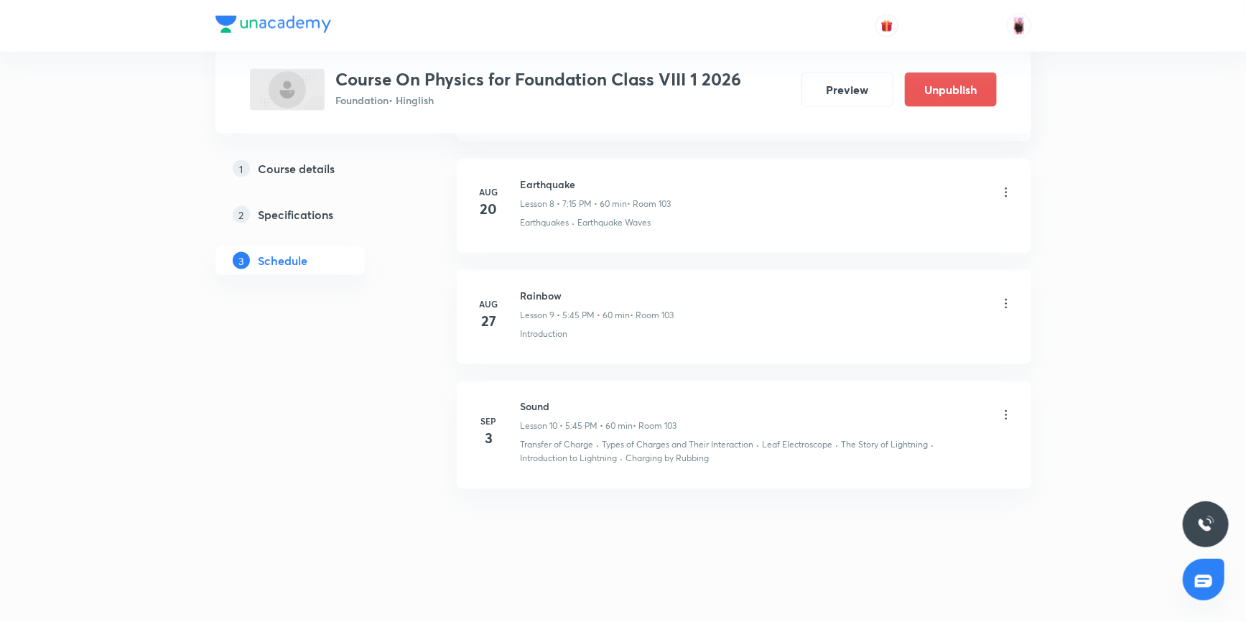
click at [1010, 410] on icon at bounding box center [1006, 415] width 14 height 14
click at [891, 439] on li "Edit" at bounding box center [931, 450] width 157 height 27
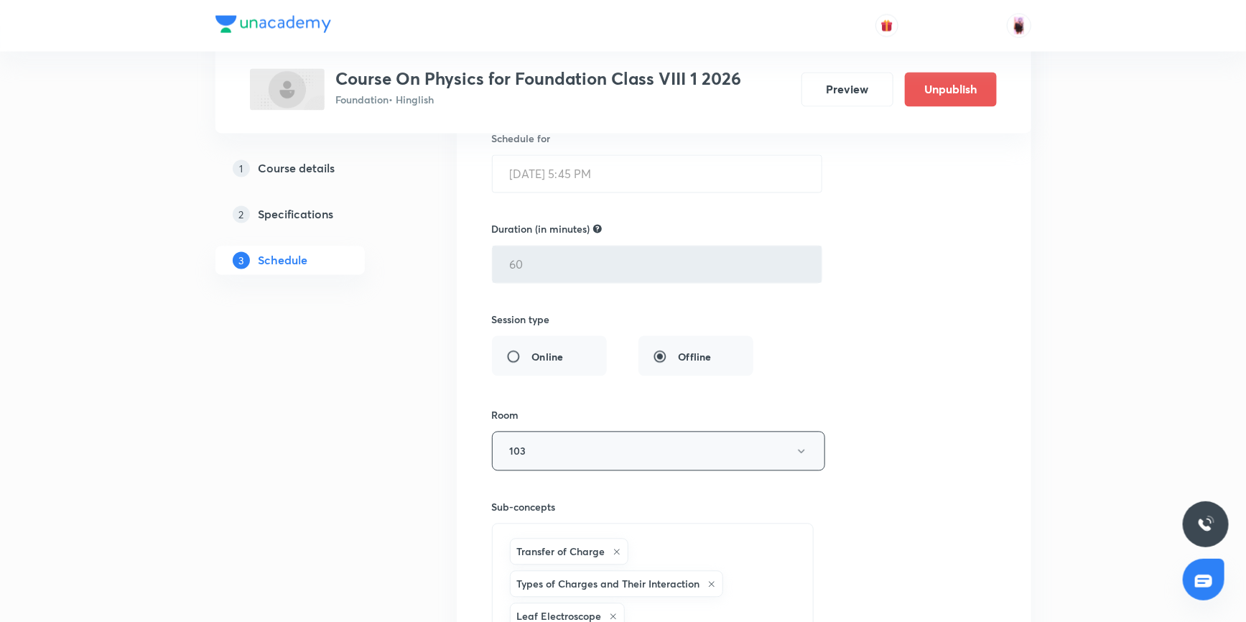
scroll to position [1432, 0]
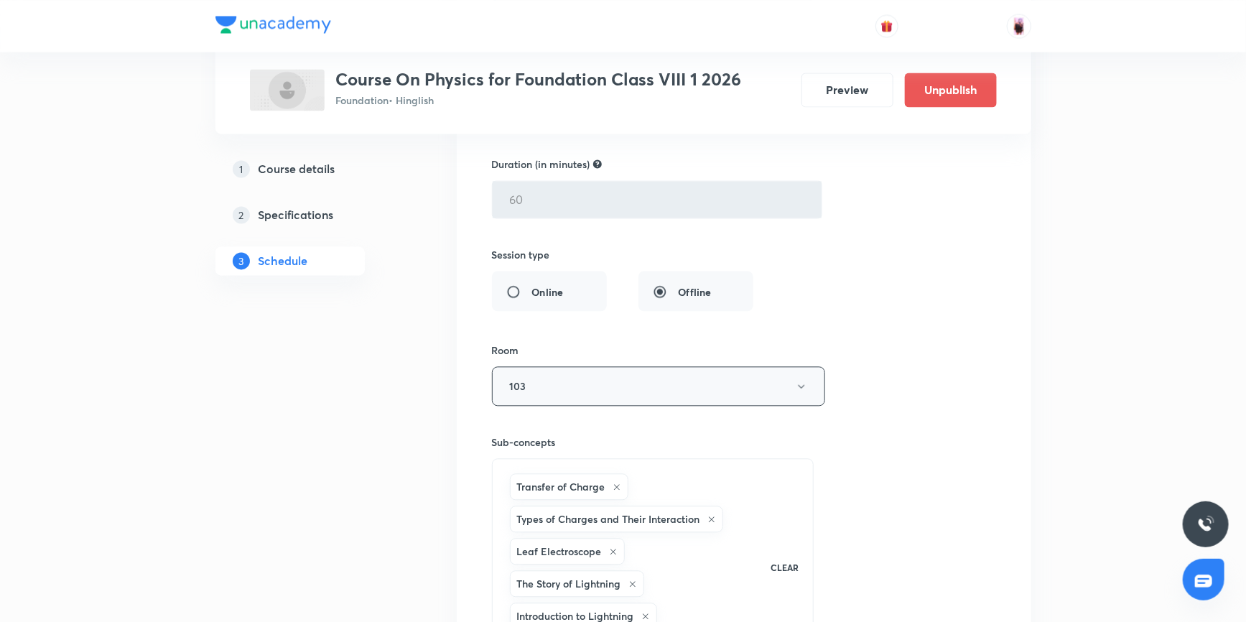
click at [687, 388] on button "103" at bounding box center [658, 385] width 333 height 39
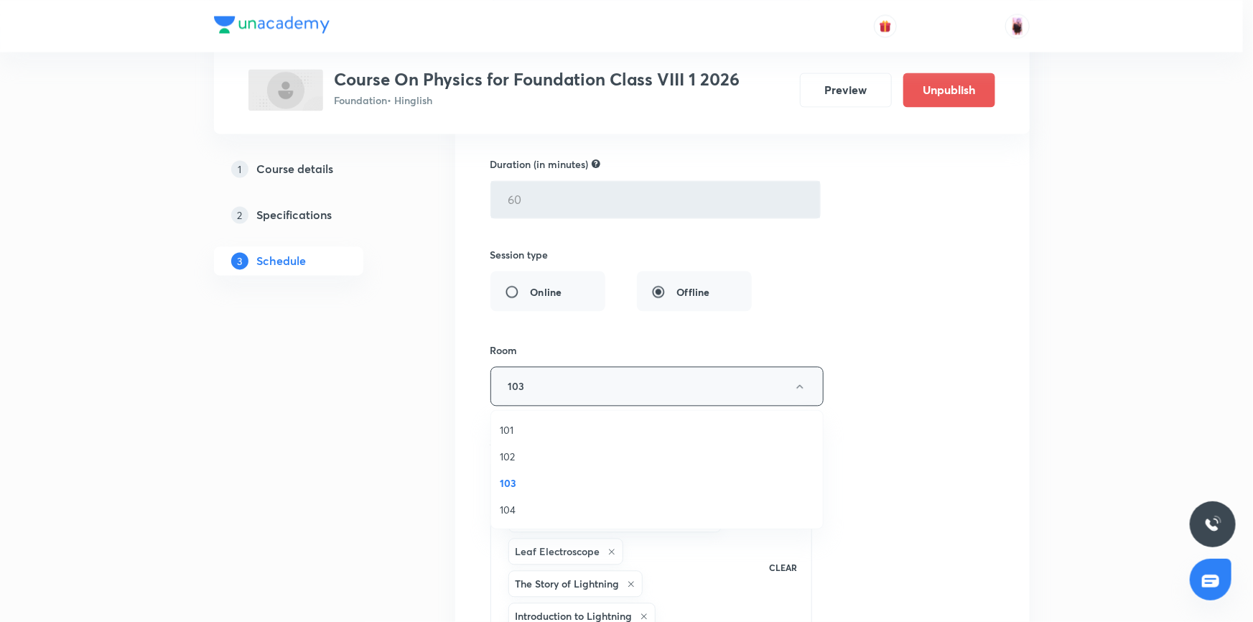
click at [687, 388] on div at bounding box center [626, 311] width 1253 height 622
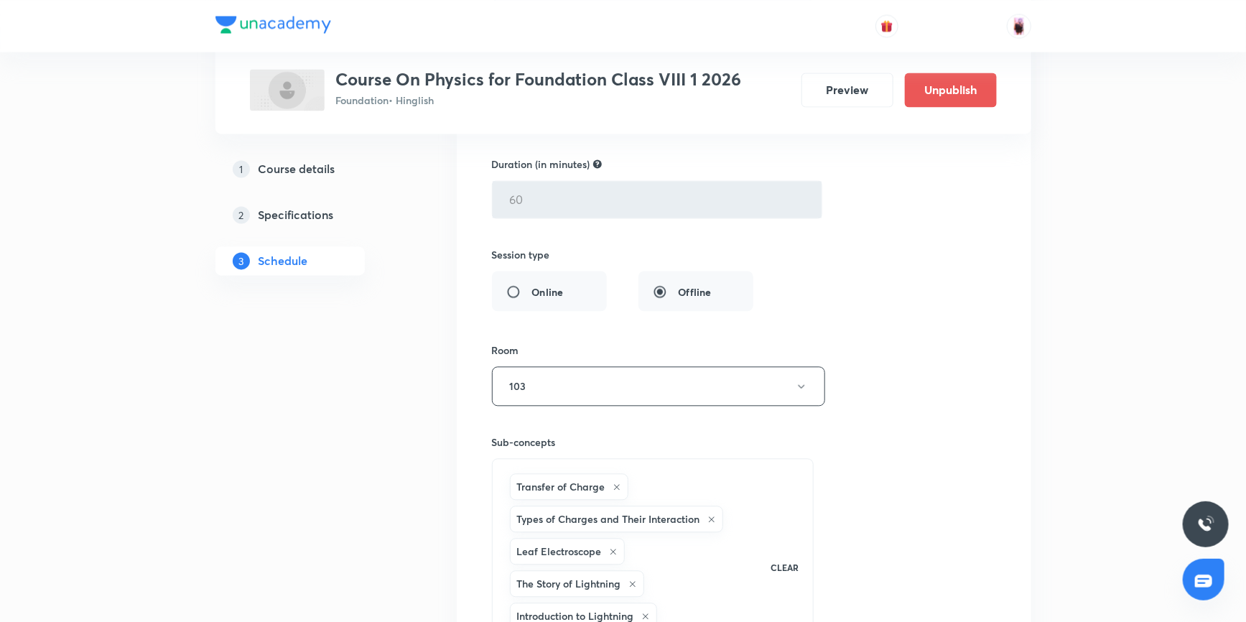
click at [682, 473] on div "Transfer of Charge Types of Charges and Their Interaction Leaf Electroscope The…" at bounding box center [631, 567] width 248 height 194
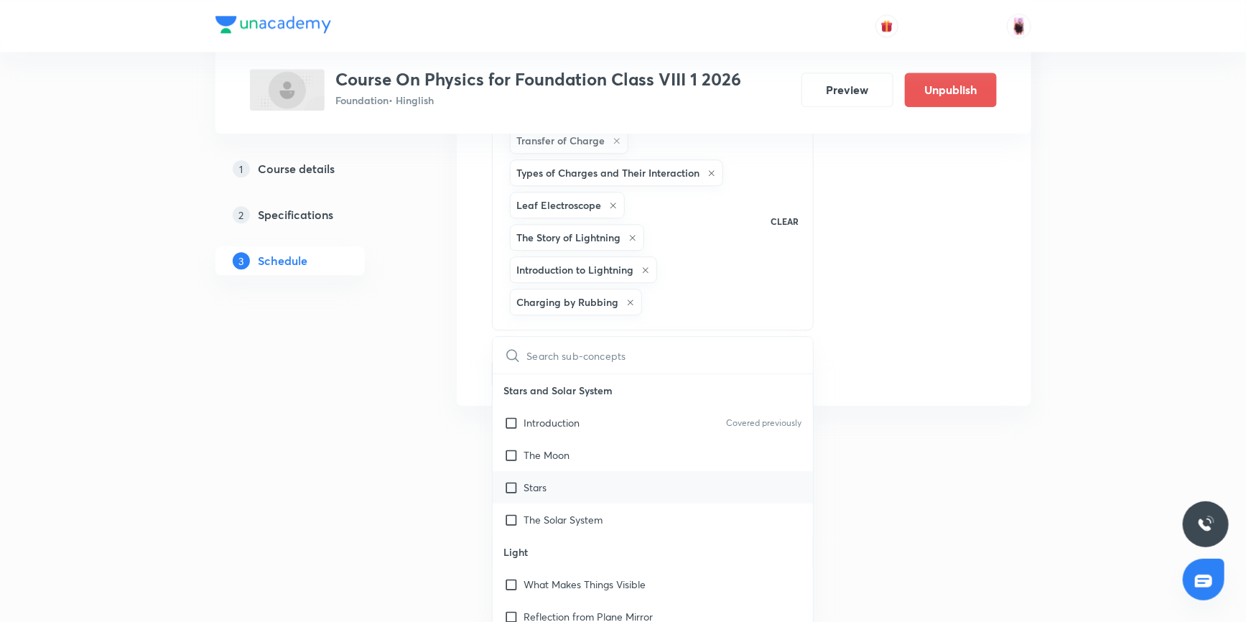
checkbox input "true"
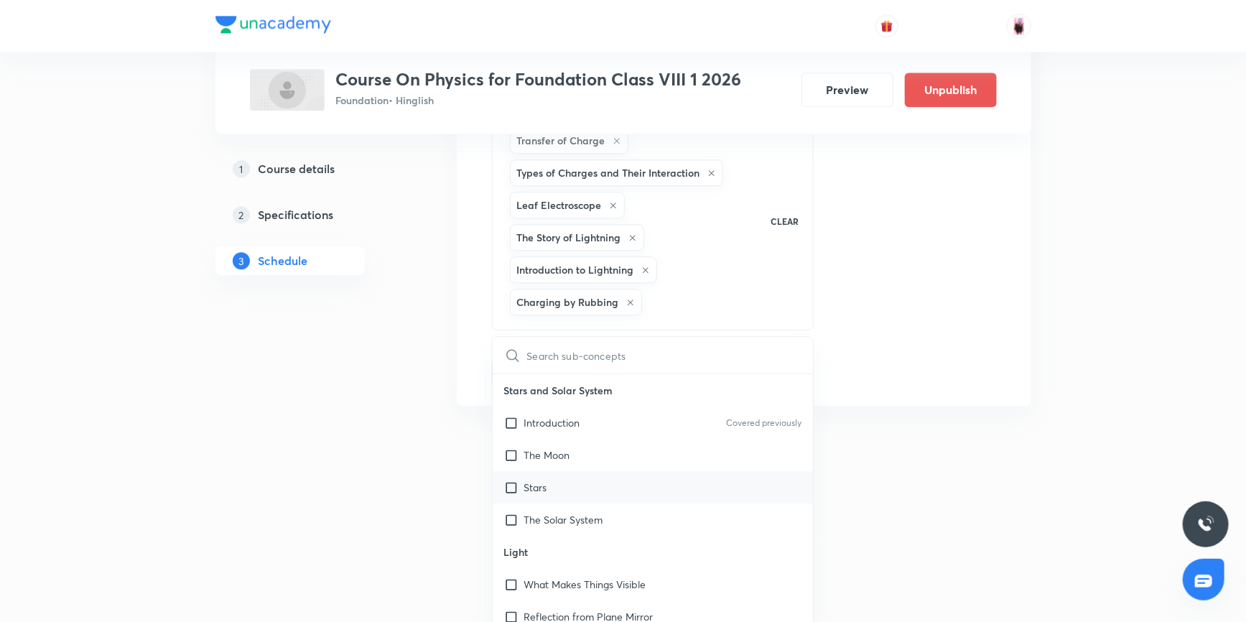
checkbox input "true"
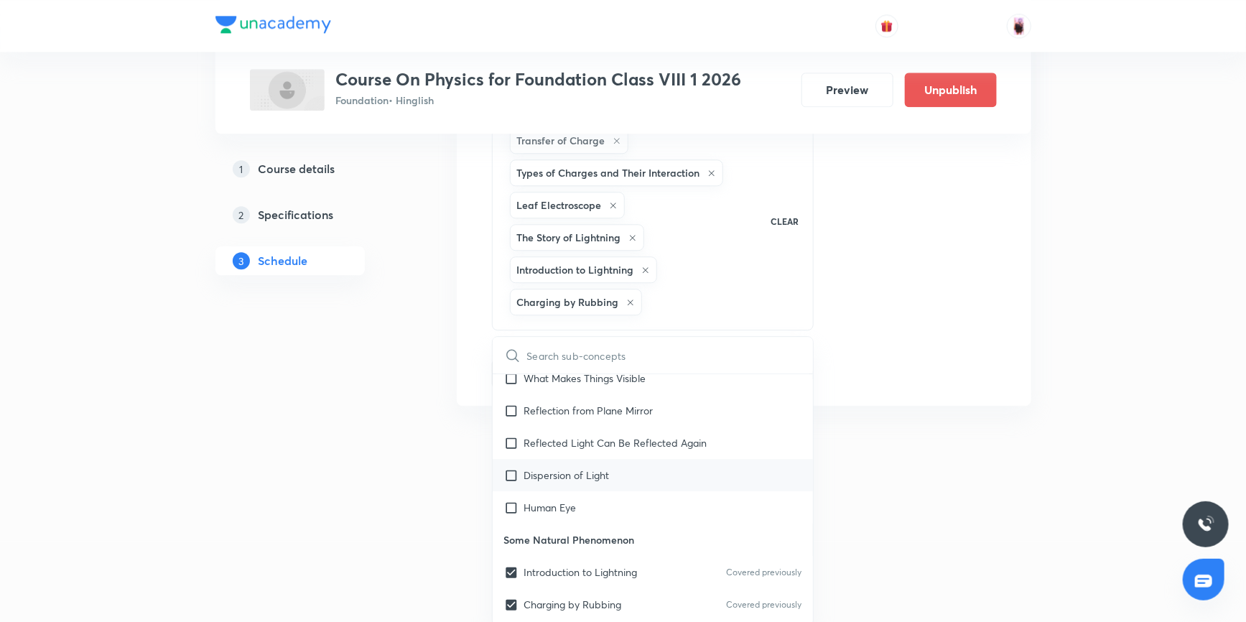
scroll to position [326, 0]
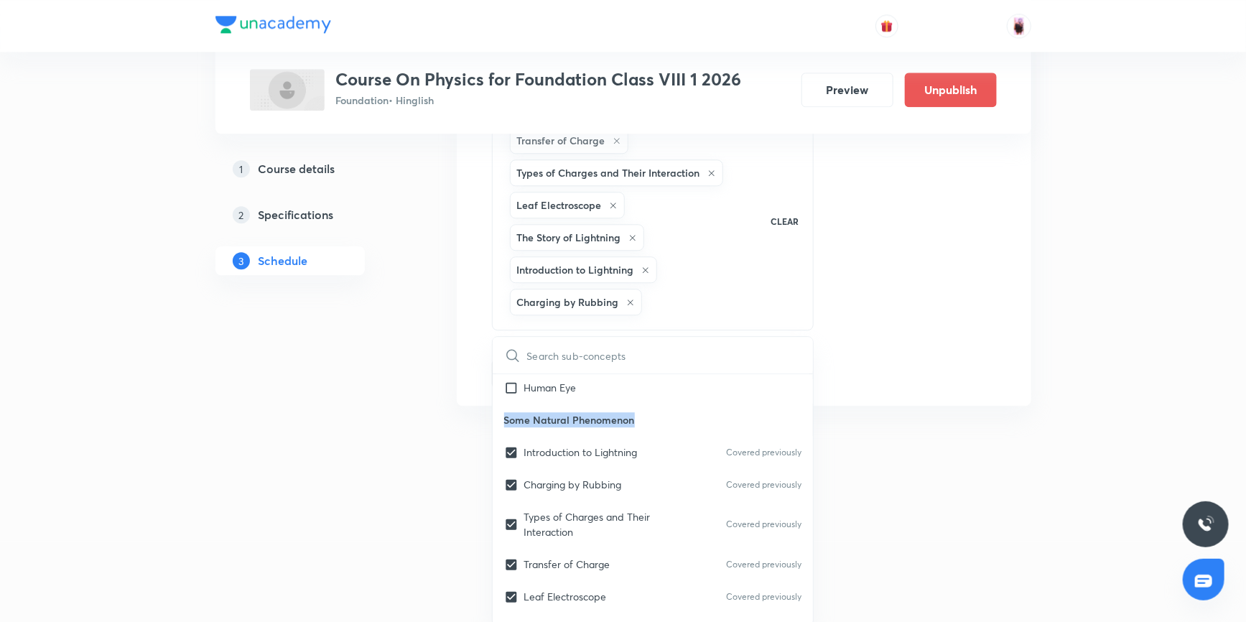
drag, startPoint x: 503, startPoint y: 414, endPoint x: 649, endPoint y: 417, distance: 146.5
click at [649, 417] on p "Some Natural Phenomenon" at bounding box center [653, 420] width 321 height 32
copy p "Some Natural Phenomenon"
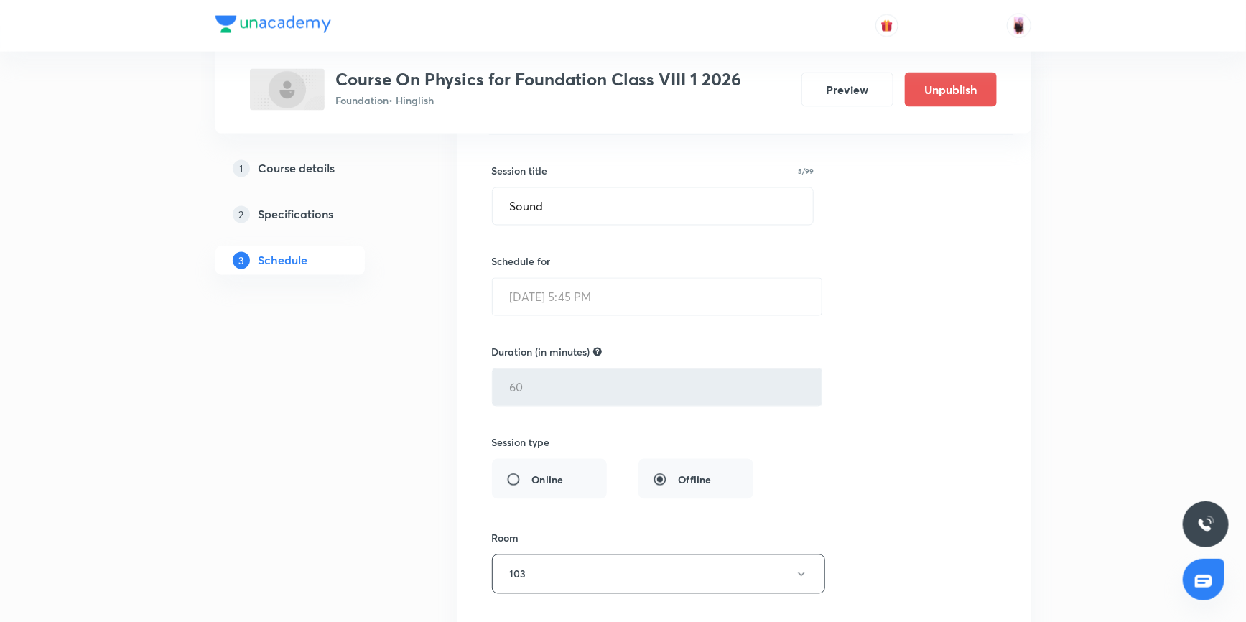
scroll to position [1125, 0]
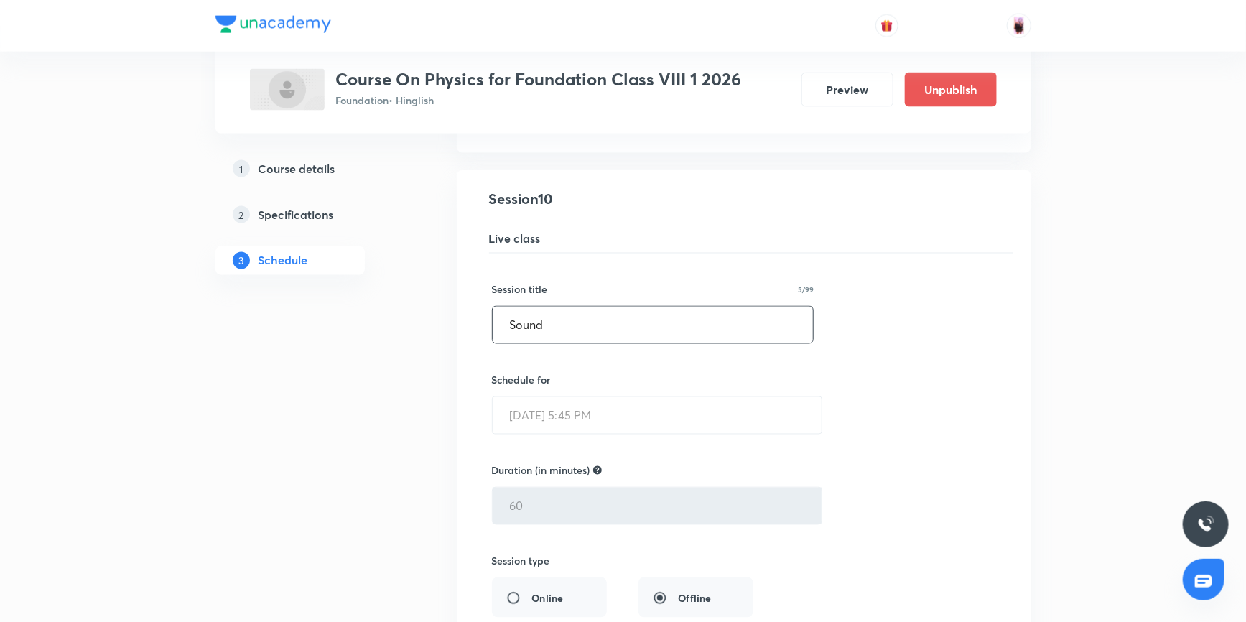
drag, startPoint x: 625, startPoint y: 313, endPoint x: 340, endPoint y: 310, distance: 285.1
click at [340, 310] on div "Plus Courses Course On Physics for Foundation Class VIII 1 2026 Foundation • Hi…" at bounding box center [623, 61] width 816 height 2213
paste input "me Natural Phenomenon"
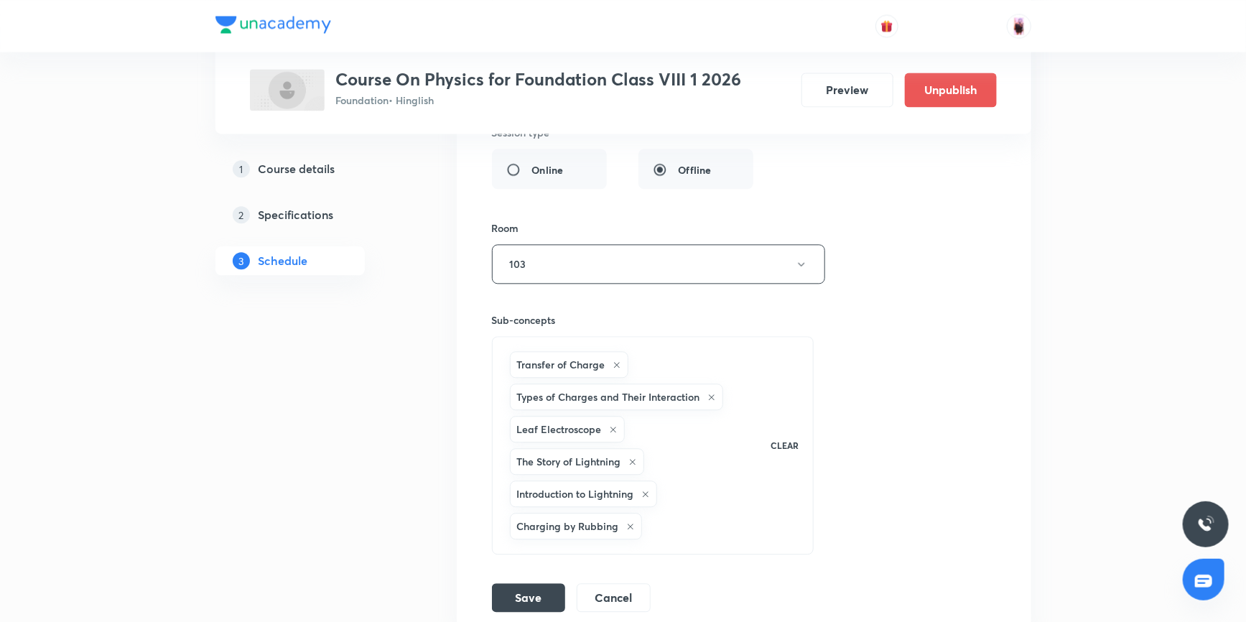
scroll to position [1693, 0]
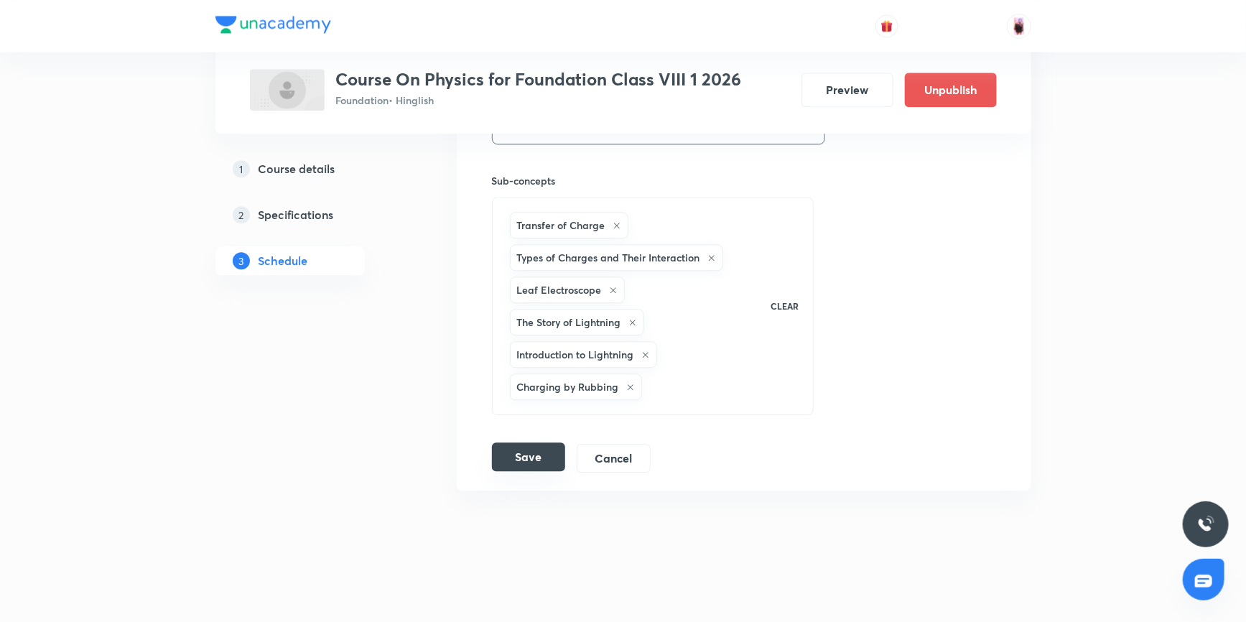
type input "Some Natural Phenomenon"
click at [516, 447] on button "Save" at bounding box center [528, 456] width 73 height 29
